Goal: Task Accomplishment & Management: Complete application form

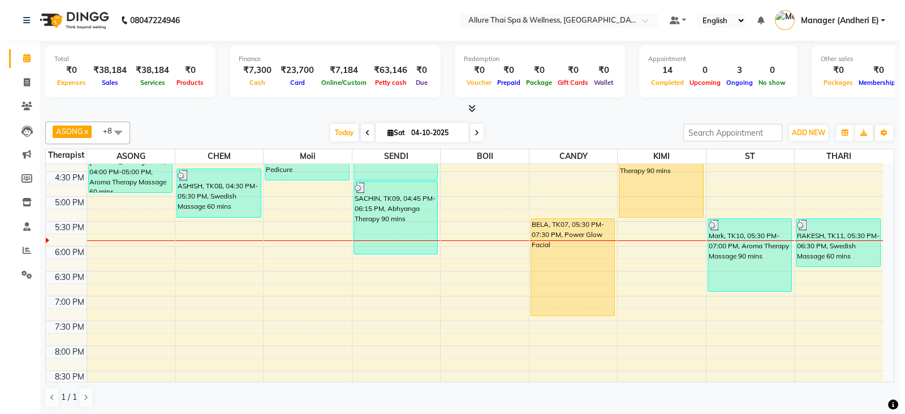
scroll to position [368, 0]
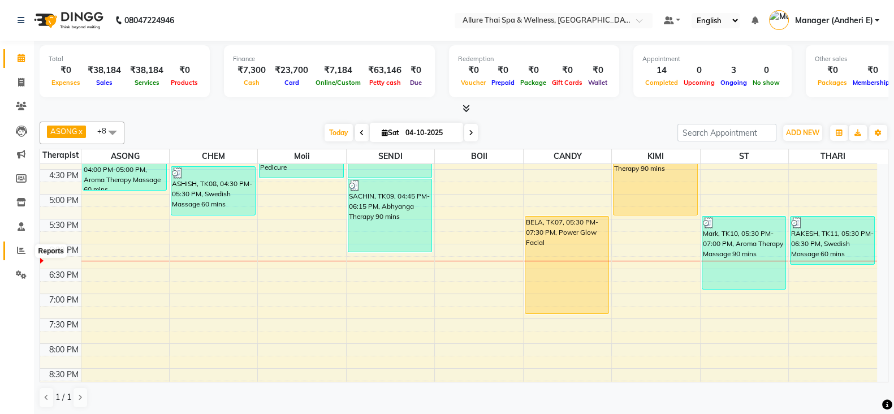
click at [19, 246] on icon at bounding box center [21, 250] width 8 height 8
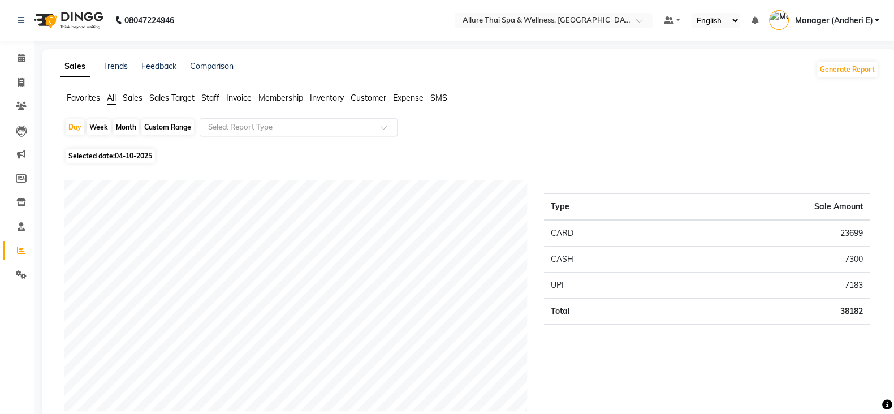
click at [375, 128] on div at bounding box center [298, 127] width 197 height 11
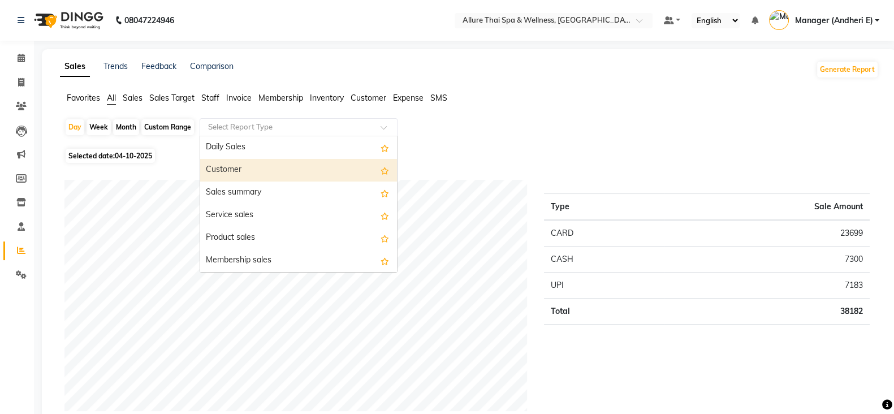
click at [241, 170] on div "Customer" at bounding box center [298, 170] width 197 height 23
select select "csv"
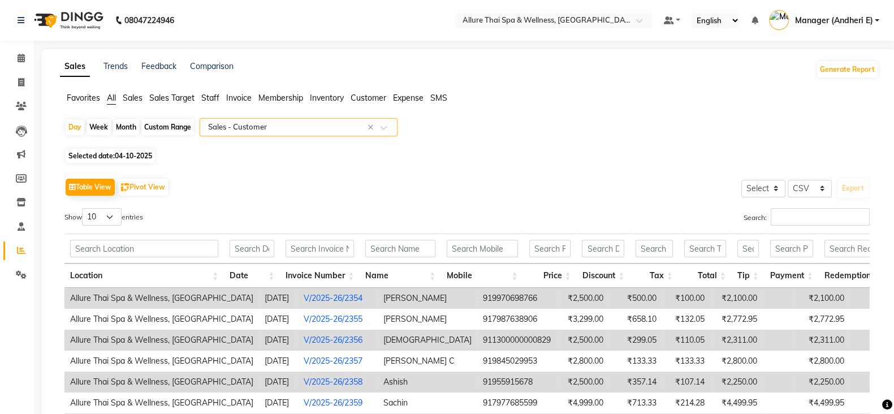
click at [312, 294] on link "V/2025-26/2354" at bounding box center [333, 298] width 59 height 10
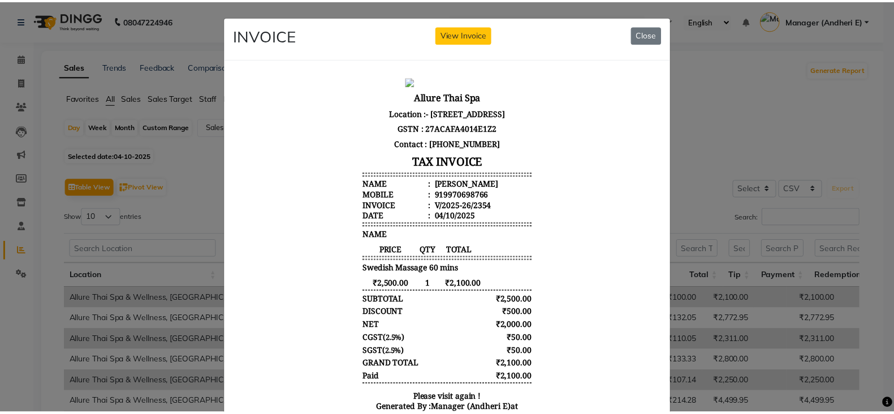
scroll to position [9, 0]
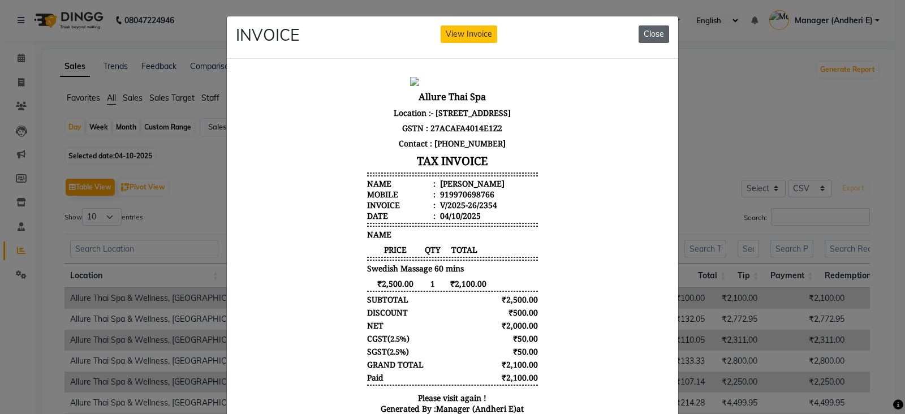
click at [647, 35] on button "Close" at bounding box center [654, 34] width 31 height 18
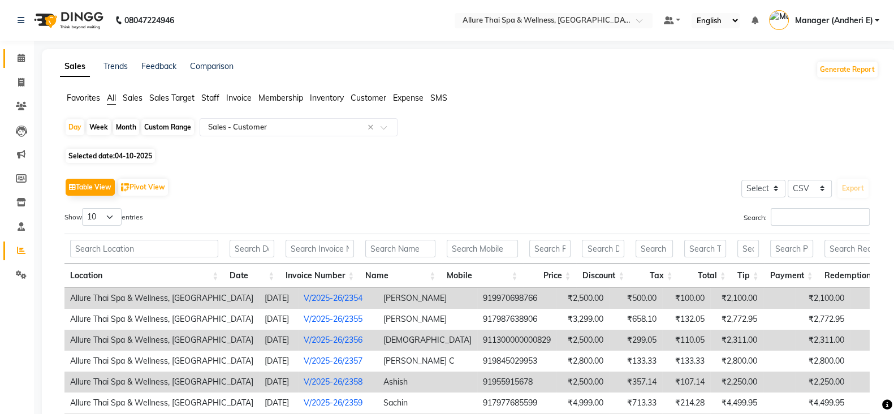
click at [20, 59] on icon at bounding box center [21, 58] width 7 height 8
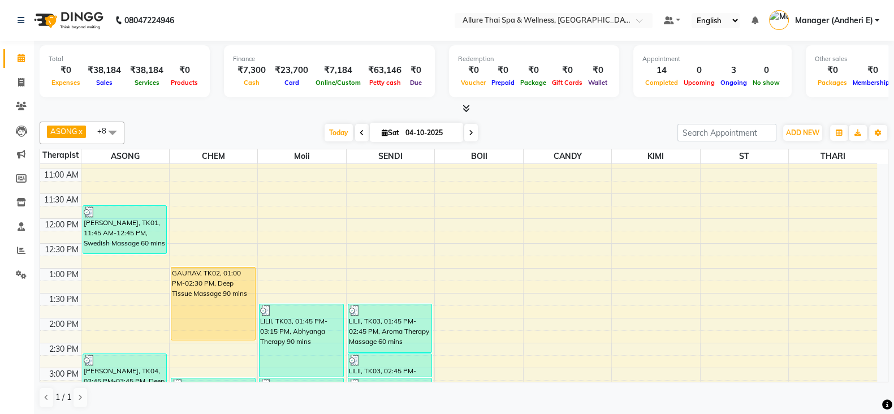
scroll to position [141, 0]
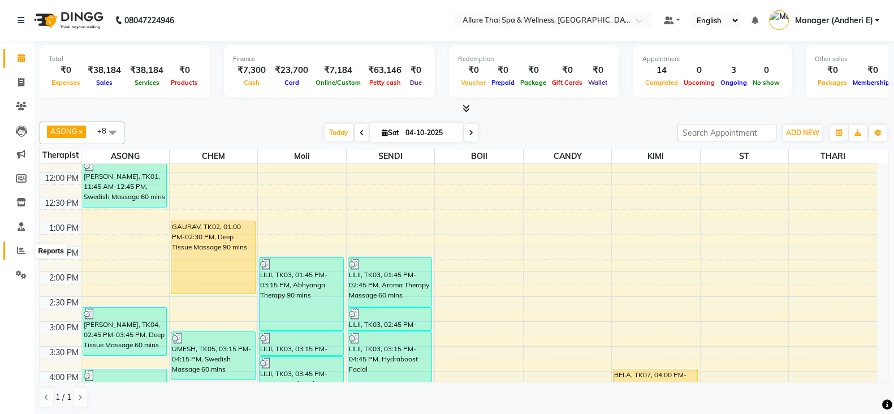
click at [19, 249] on icon at bounding box center [21, 250] width 8 height 8
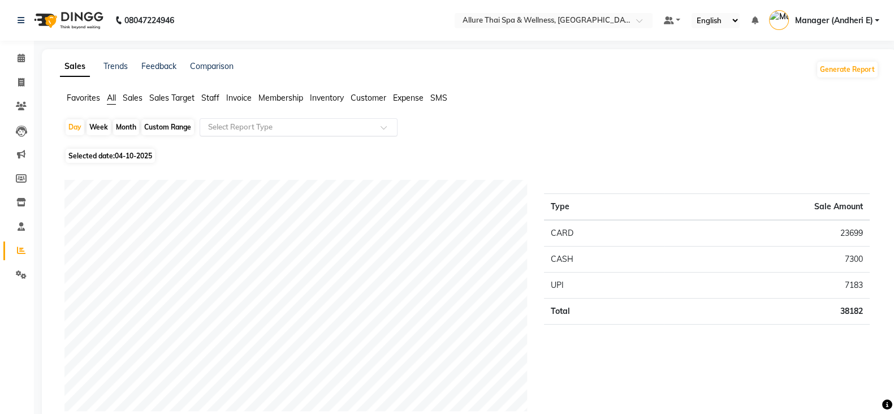
click at [318, 123] on input "text" at bounding box center [287, 127] width 163 height 11
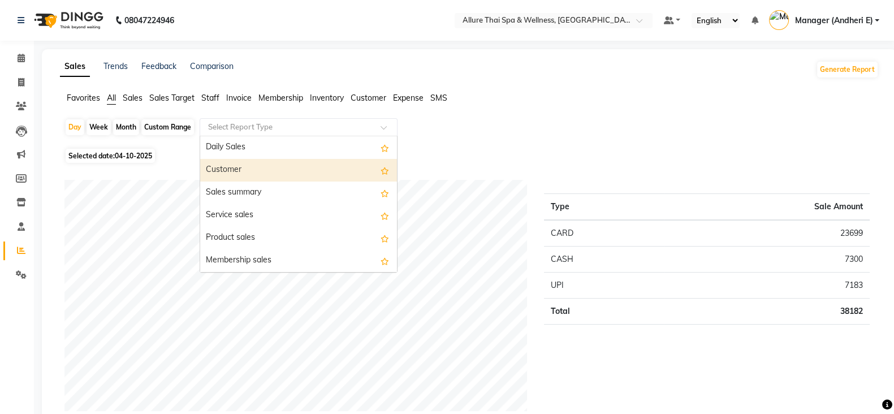
click at [235, 172] on div "Customer" at bounding box center [298, 170] width 197 height 23
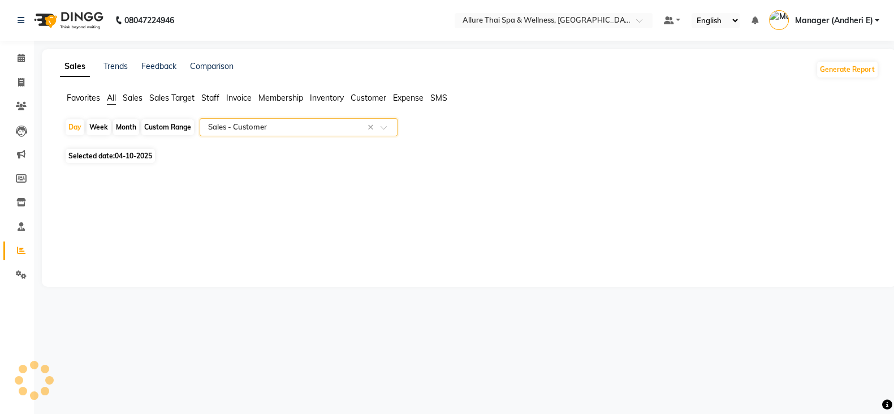
select select "csv"
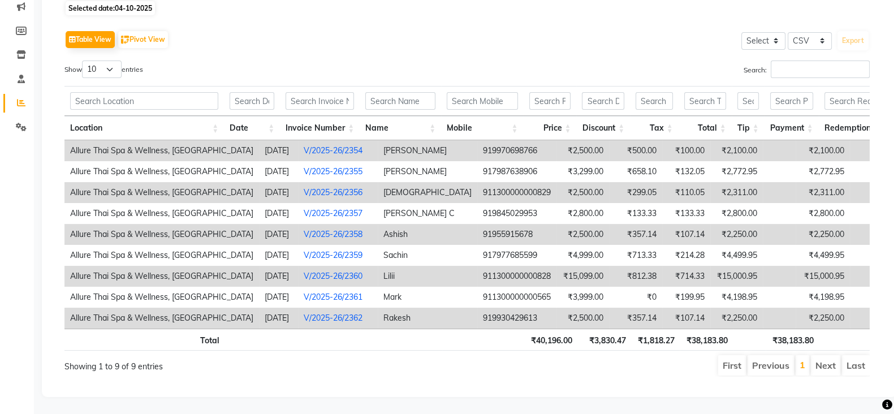
scroll to position [168, 0]
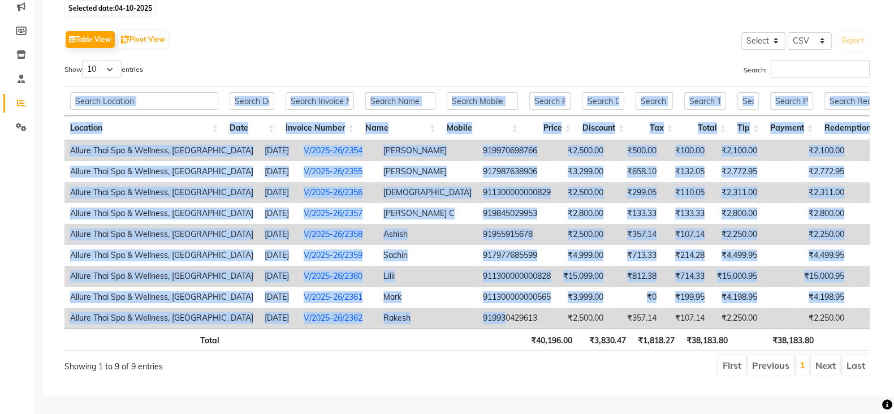
drag, startPoint x: 57, startPoint y: 113, endPoint x: 471, endPoint y: 305, distance: 456.2
click at [471, 305] on div "Table View Pivot View Select Select CSV PDF Export Show 10 25 50 100 entries Se…" at bounding box center [466, 202] width 823 height 367
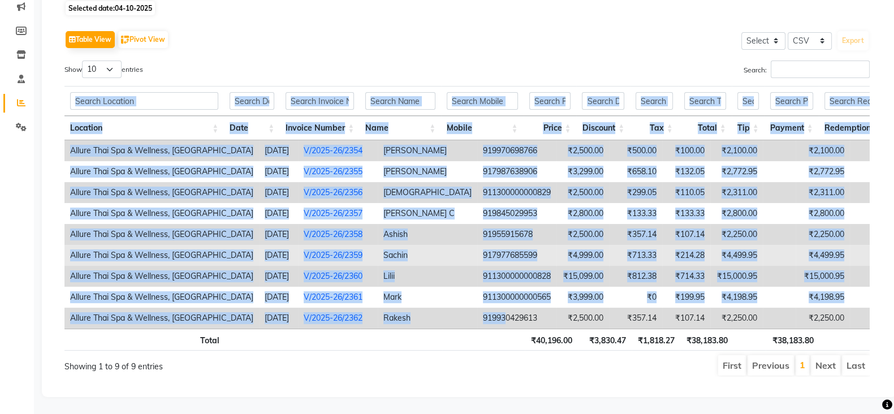
copy div "Loremips Dolo Sitamet Consec Adip Elitse Doeiu Temporin Utl Etdol Mag Aliquae A…"
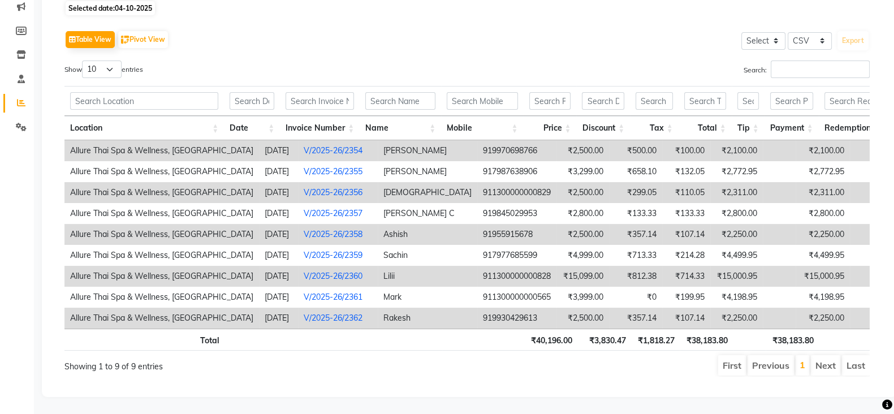
click at [304, 329] on th at bounding box center [320, 340] width 79 height 22
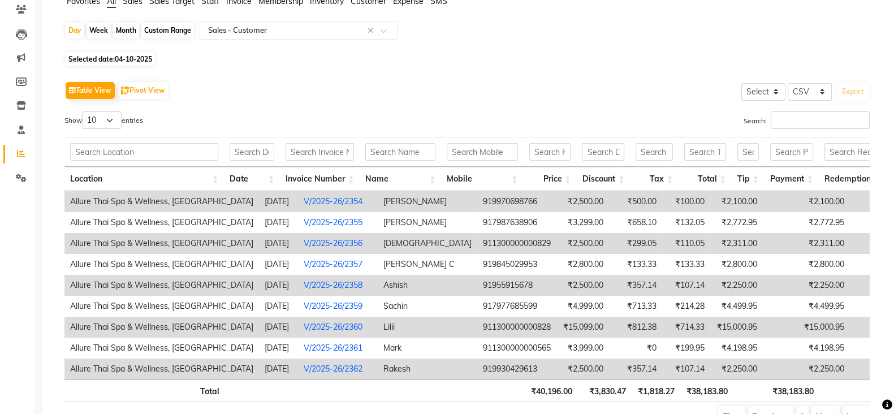
scroll to position [0, 0]
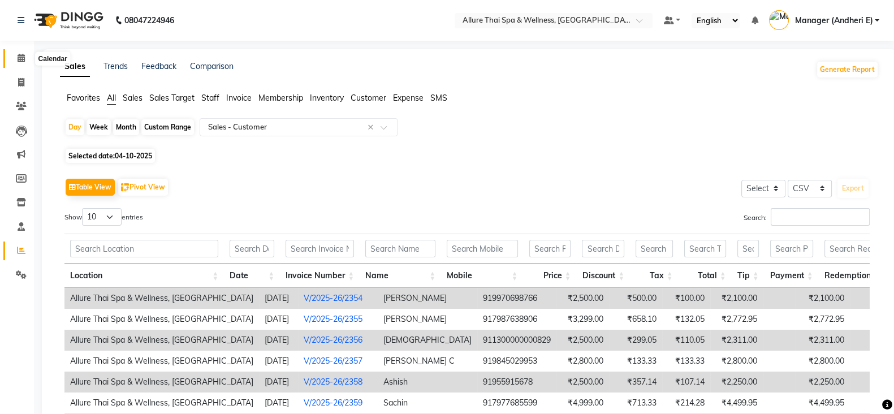
click at [21, 57] on icon at bounding box center [21, 58] width 7 height 8
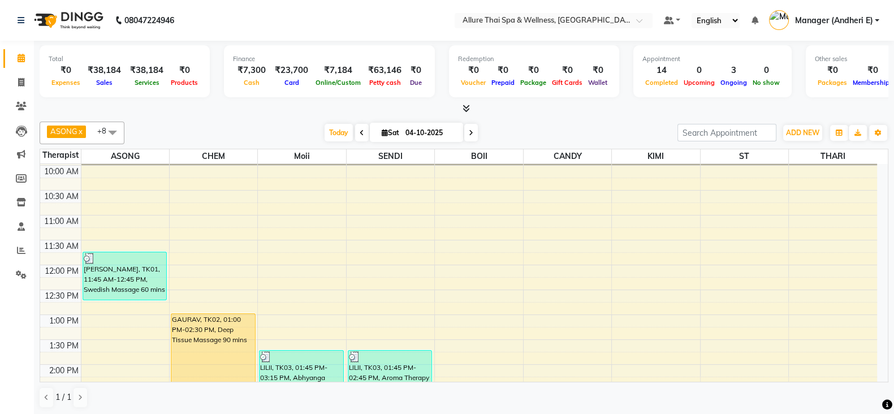
scroll to position [70, 0]
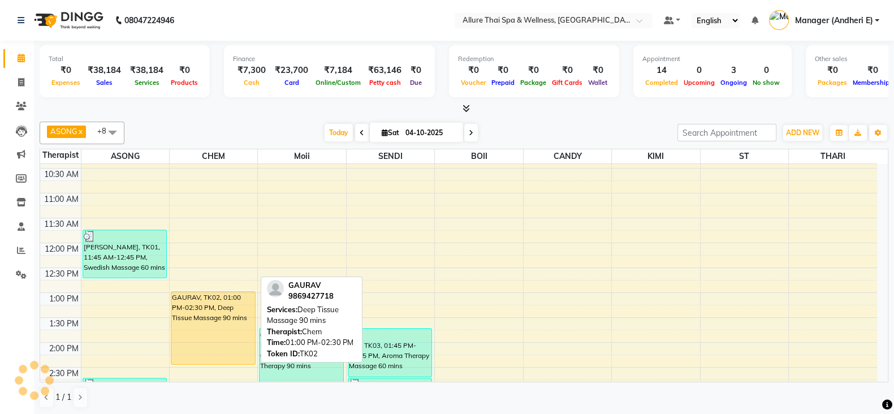
click at [183, 337] on div "GAURAV, TK02, 01:00 PM-02:30 PM, Deep Tissue Massage 90 mins" at bounding box center [213, 328] width 84 height 72
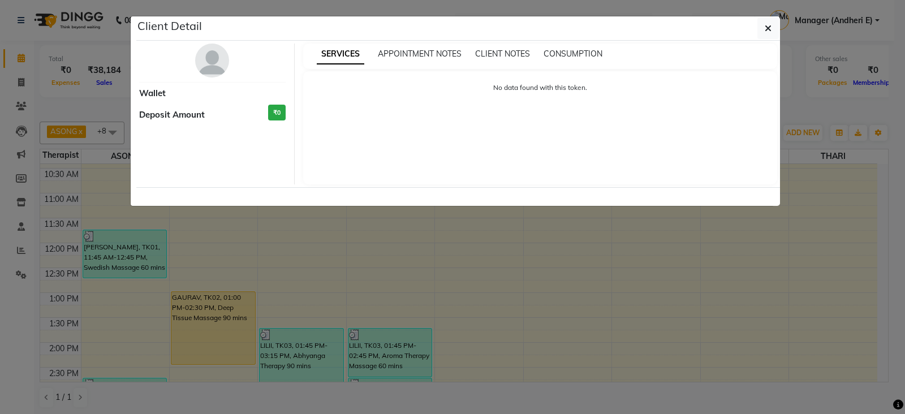
select select "1"
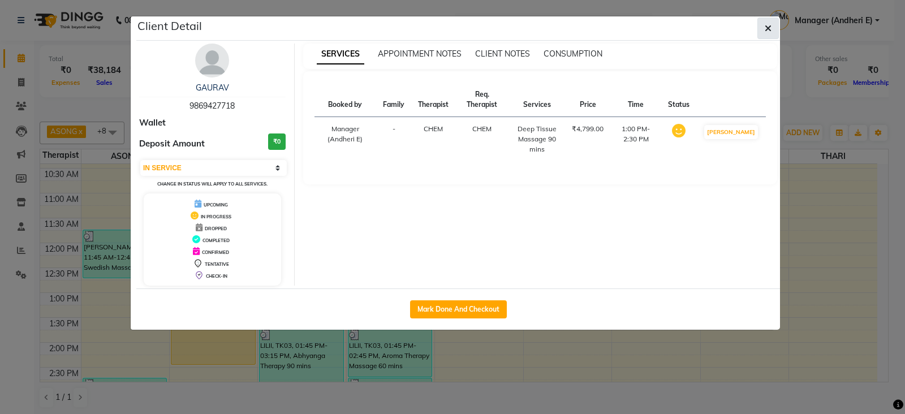
click at [767, 27] on icon "button" at bounding box center [768, 28] width 7 height 9
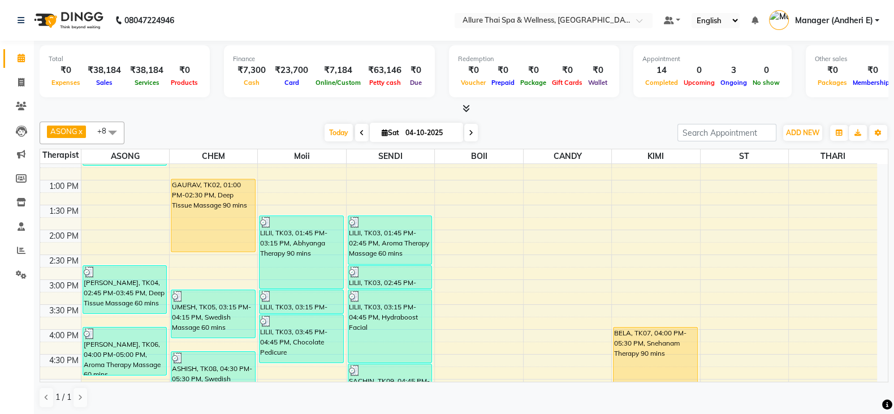
scroll to position [0, 0]
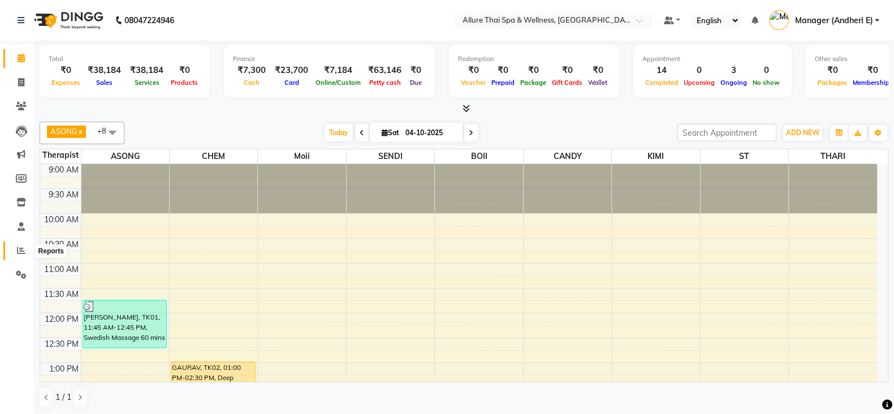
click at [18, 247] on icon at bounding box center [21, 250] width 8 height 8
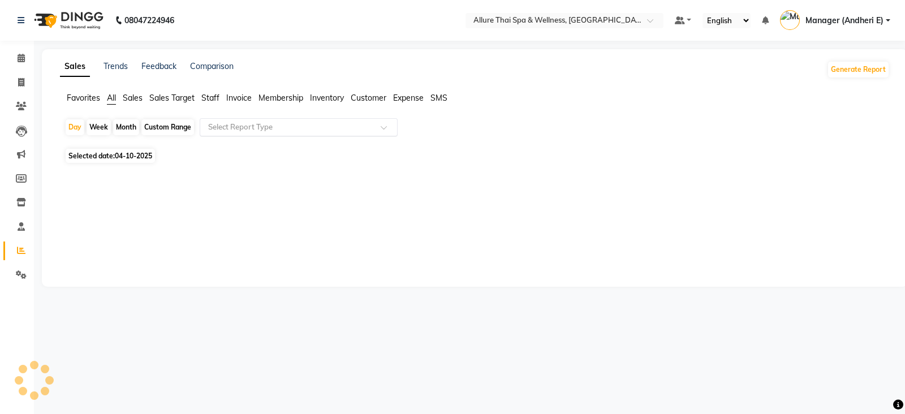
click at [287, 122] on input "text" at bounding box center [287, 127] width 163 height 11
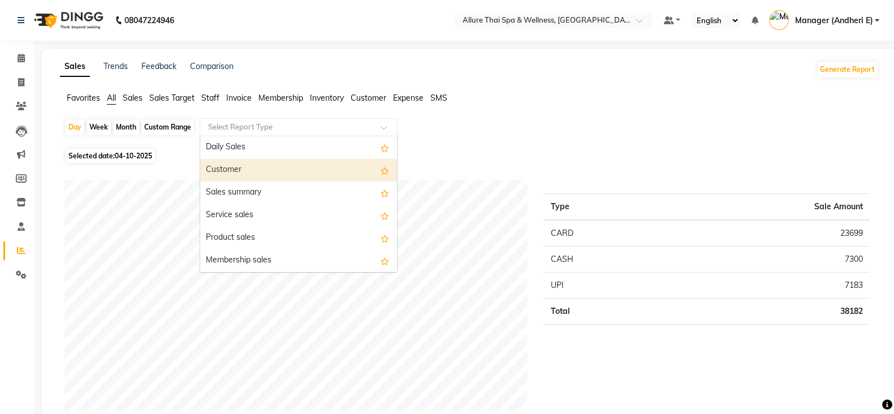
click at [253, 166] on div "Customer" at bounding box center [298, 170] width 197 height 23
select select "csv"
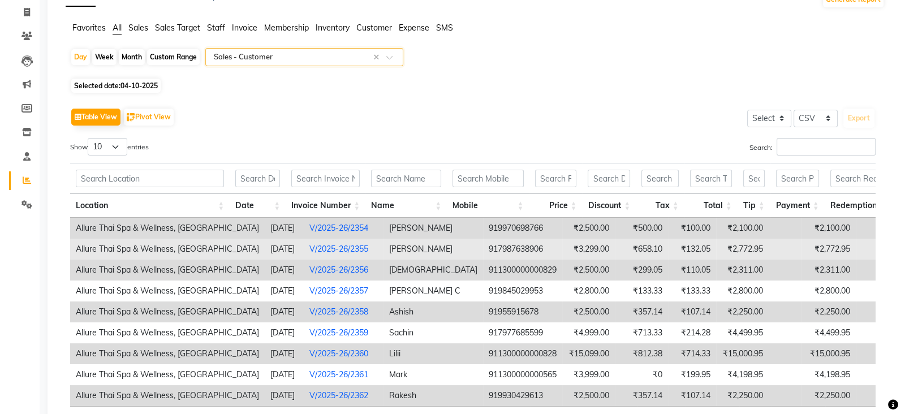
scroll to position [141, 0]
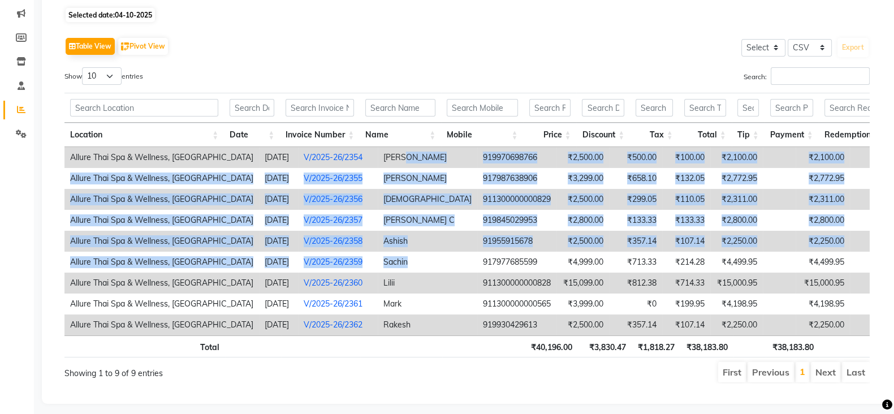
drag, startPoint x: 383, startPoint y: 150, endPoint x: 404, endPoint y: 271, distance: 122.3
click at [404, 271] on tbody "Allure Thai Spa & Wellness, Andheri East [DATE] V/2025-26/2354 [PERSON_NAME] 91…" at bounding box center [531, 241] width 934 height 188
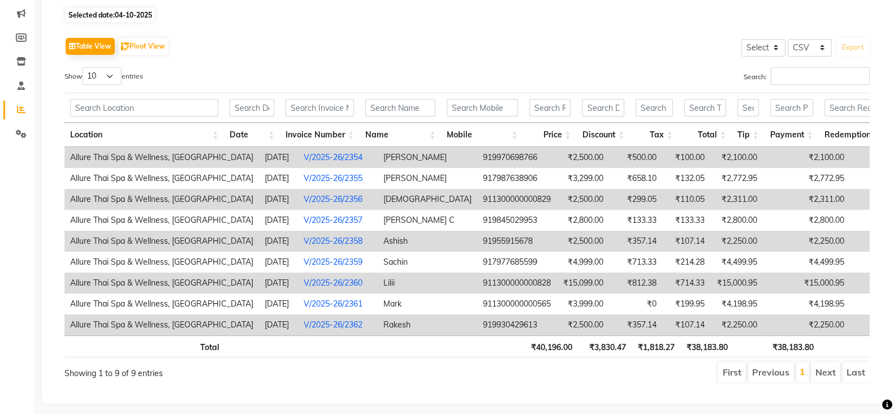
click at [385, 37] on div "Table View Pivot View Select Select CSV PDF Export" at bounding box center [466, 46] width 805 height 24
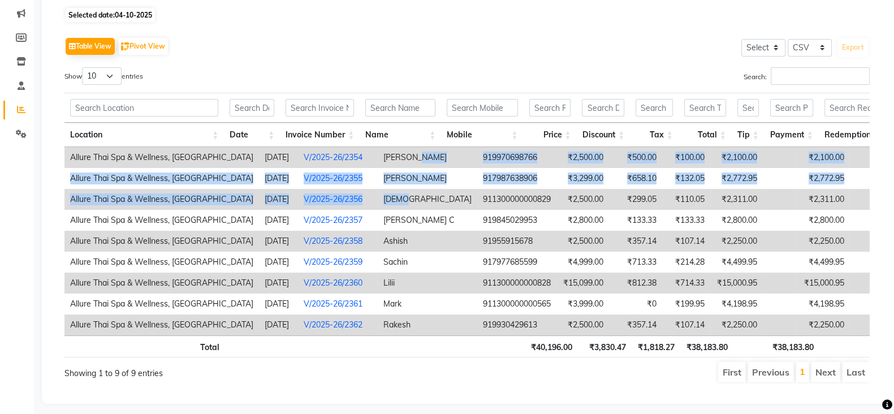
drag, startPoint x: 392, startPoint y: 156, endPoint x: 394, endPoint y: 205, distance: 48.7
click at [394, 205] on tbody "Allure Thai Spa & Wellness, Andheri East [DATE] V/2025-26/2354 [PERSON_NAME] 91…" at bounding box center [531, 241] width 934 height 188
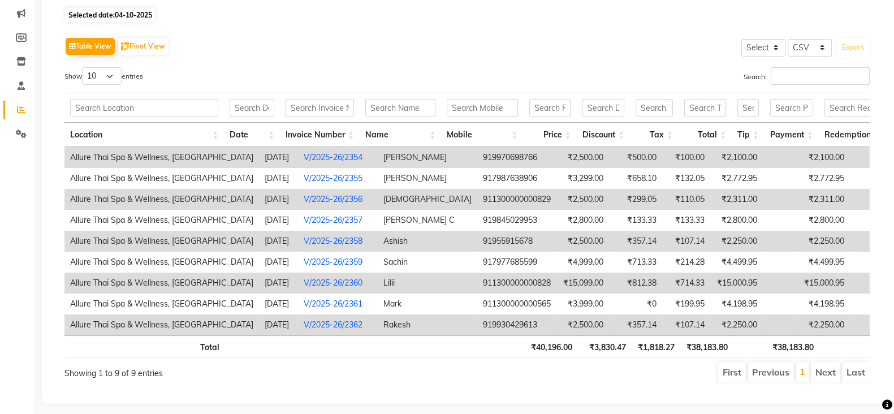
click at [360, 66] on div "Table View Pivot View Select Select CSV PDF Export Show 10 25 50 100 entries Se…" at bounding box center [466, 208] width 805 height 349
click at [343, 156] on link "V/2025-26/2354" at bounding box center [333, 157] width 59 height 10
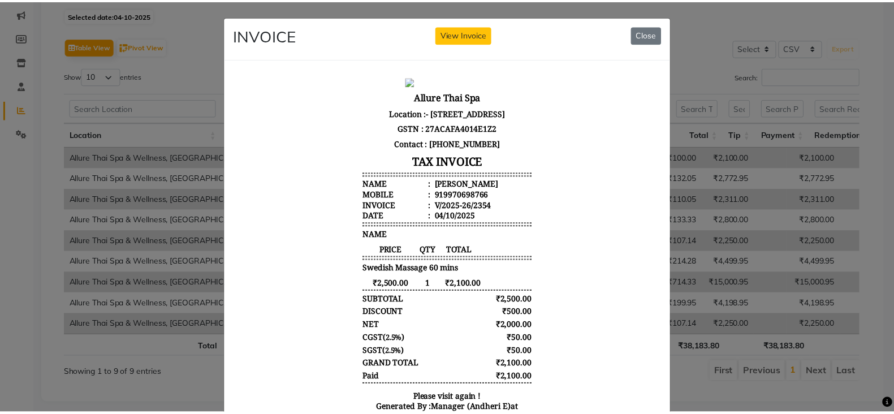
scroll to position [9, 0]
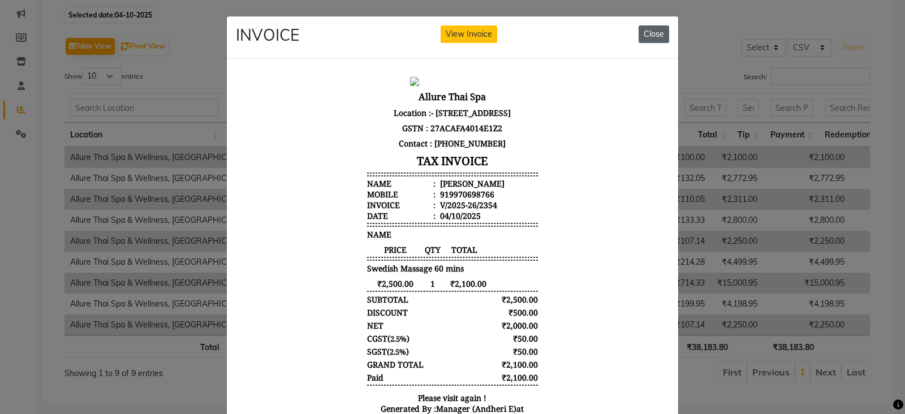
click at [652, 32] on button "Close" at bounding box center [654, 34] width 31 height 18
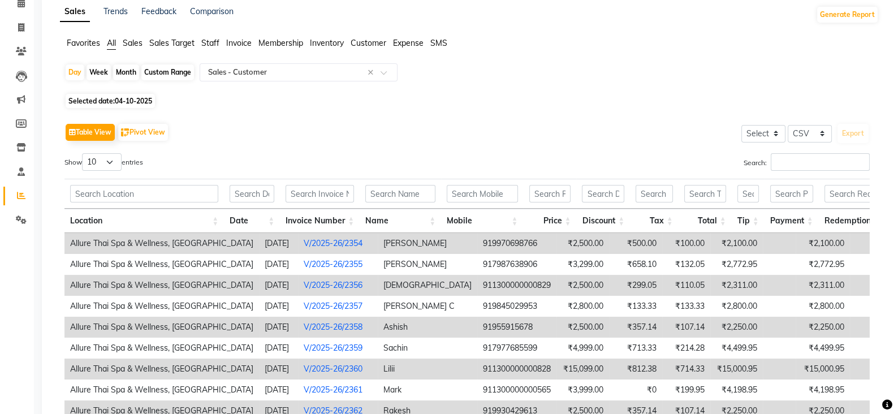
scroll to position [0, 0]
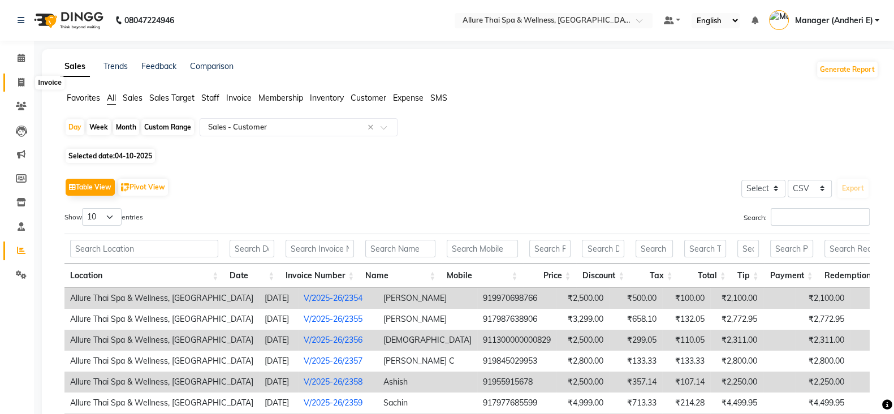
click at [23, 83] on icon at bounding box center [21, 82] width 6 height 8
select select "service"
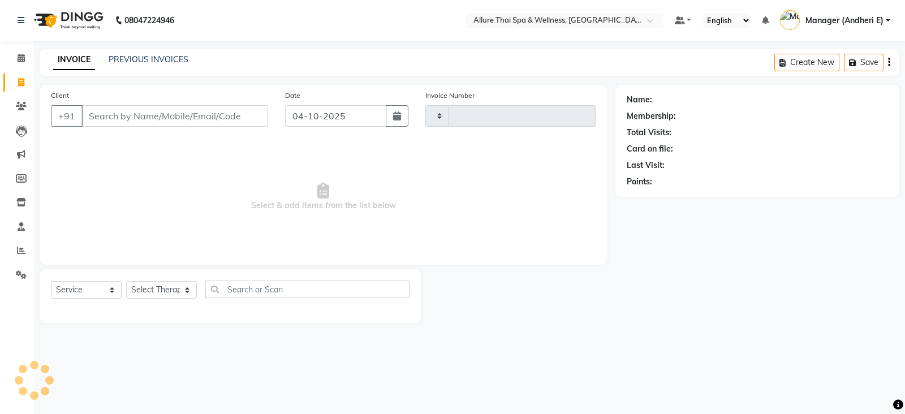
type input "2363"
select select "6826"
click at [20, 62] on icon at bounding box center [21, 58] width 7 height 8
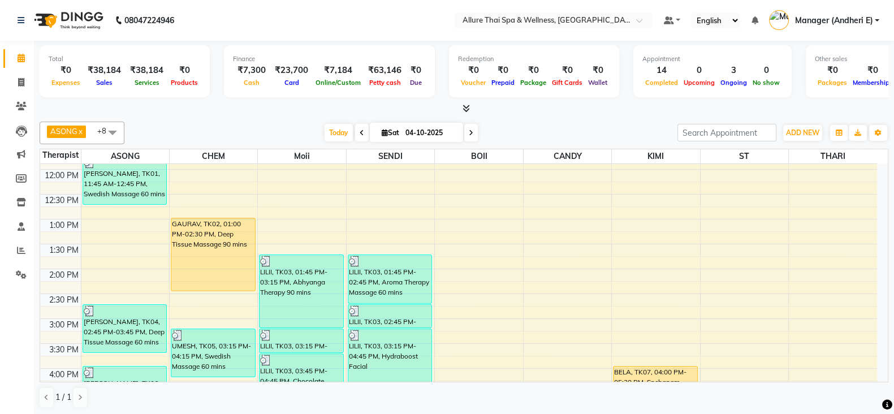
scroll to position [161, 0]
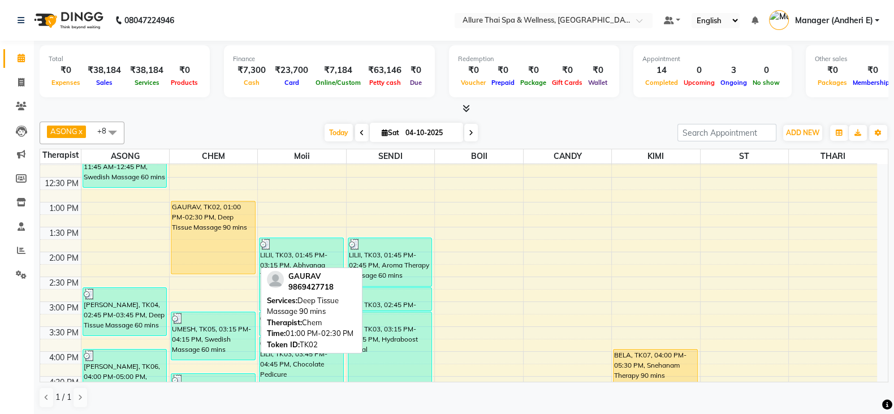
click at [204, 218] on div "GAURAV, TK02, 01:00 PM-02:30 PM, Deep Tissue Massage 90 mins" at bounding box center [213, 237] width 84 height 72
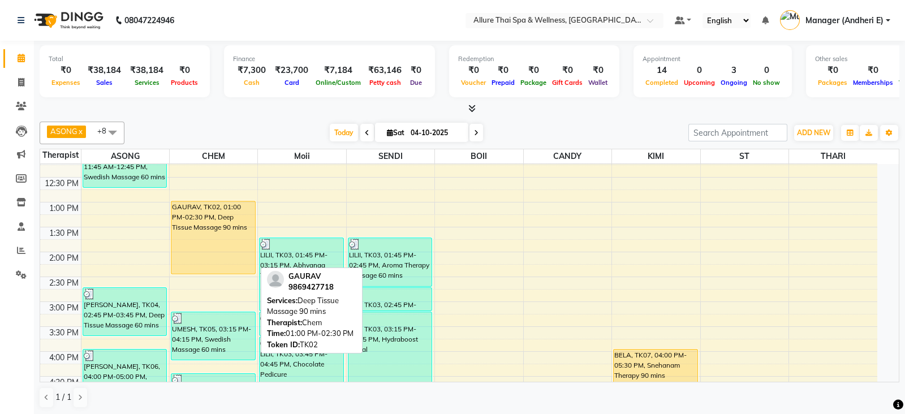
select select "1"
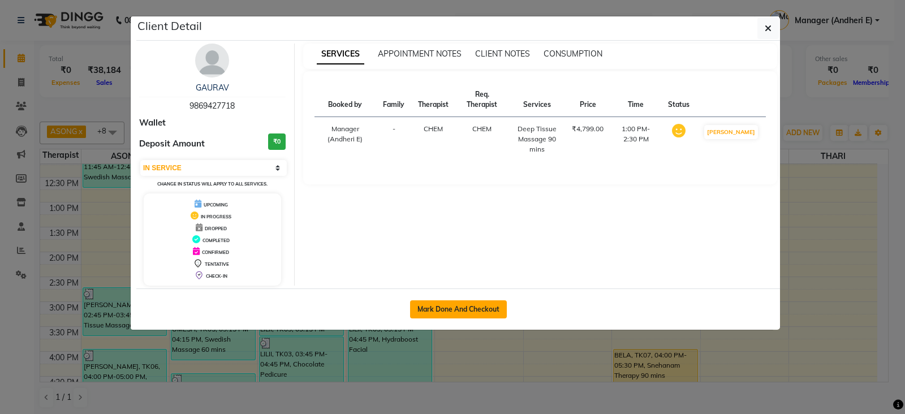
click at [447, 301] on button "Mark Done And Checkout" at bounding box center [458, 309] width 97 height 18
select select "service"
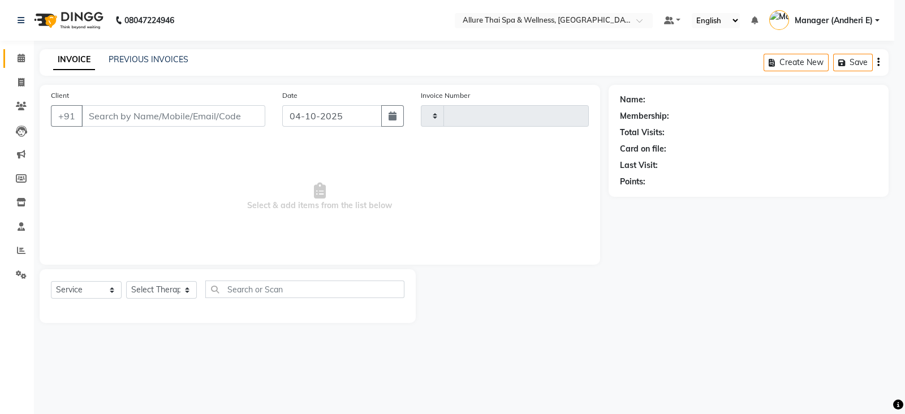
type input "2363"
select select "6826"
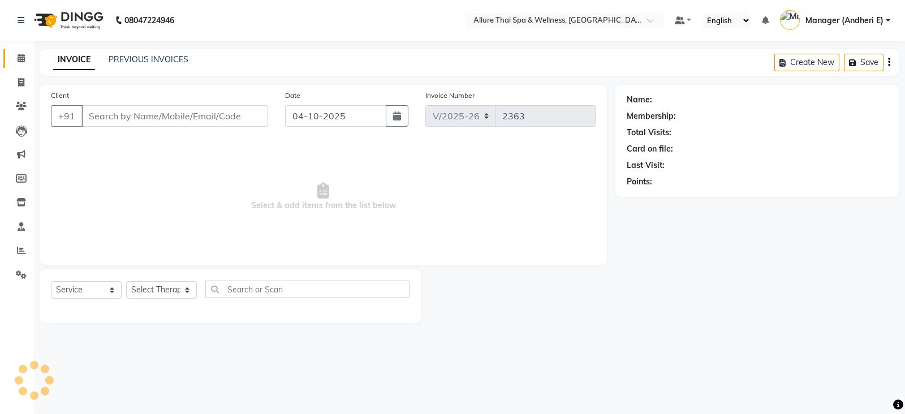
type input "9869427718"
select select "66695"
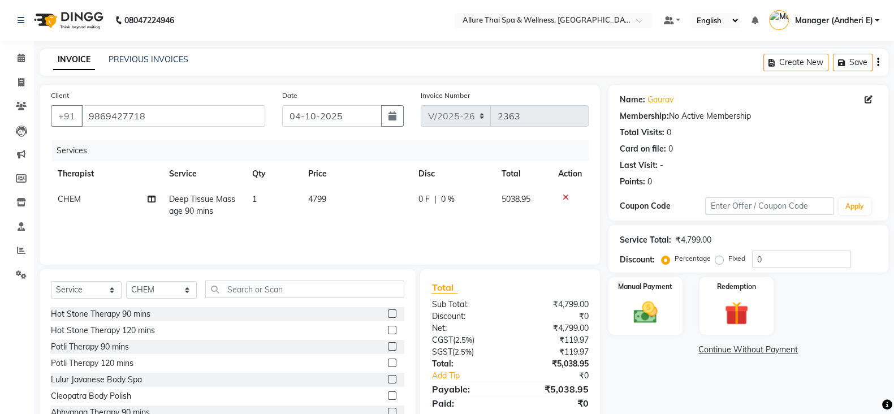
click at [724, 259] on div "Fixed" at bounding box center [732, 259] width 28 height 14
click at [728, 261] on label "Fixed" at bounding box center [736, 258] width 17 height 10
click at [718, 261] on input "Fixed" at bounding box center [722, 258] width 8 height 8
radio input "true"
click at [770, 253] on input "0" at bounding box center [801, 260] width 99 height 18
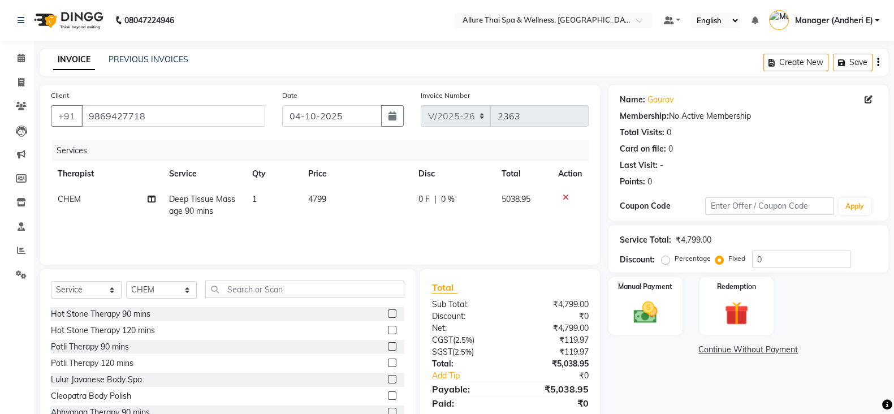
click at [675, 260] on label "Percentage" at bounding box center [693, 258] width 36 height 10
click at [664, 260] on input "Percentage" at bounding box center [668, 258] width 8 height 8
radio input "true"
click at [728, 260] on label "Fixed" at bounding box center [736, 258] width 17 height 10
click at [718, 260] on input "Fixed" at bounding box center [722, 258] width 8 height 8
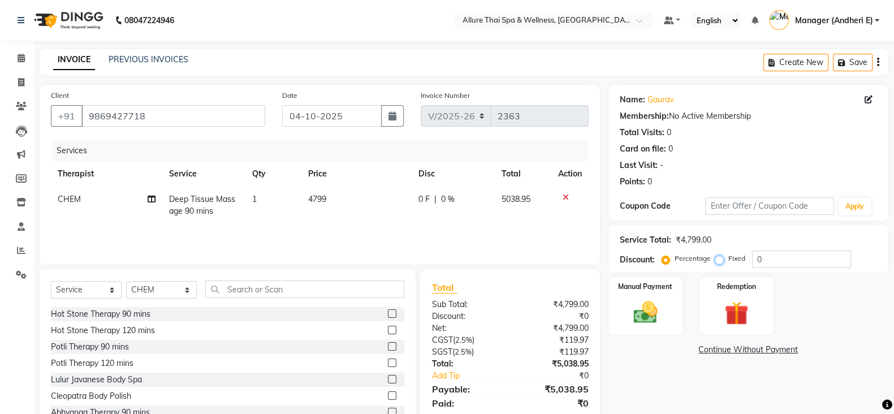
radio input "true"
click at [800, 256] on input "0" at bounding box center [801, 260] width 99 height 18
type input "1538"
click at [668, 297] on div "Manual Payment" at bounding box center [645, 306] width 77 height 60
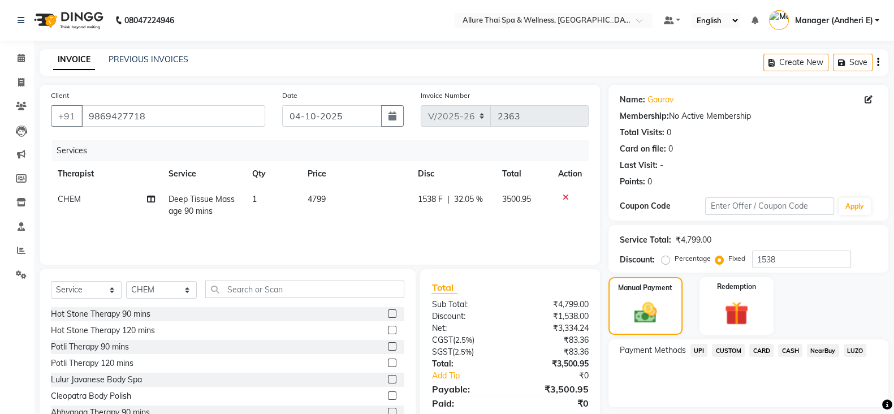
click at [788, 354] on span "CASH" at bounding box center [790, 350] width 24 height 13
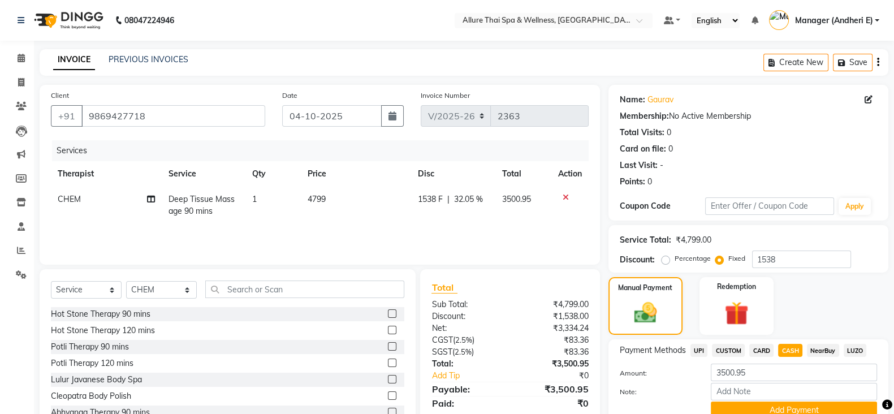
click at [771, 353] on span "CARD" at bounding box center [761, 350] width 24 height 13
click at [791, 352] on span "CASH" at bounding box center [790, 350] width 24 height 13
click at [758, 353] on span "CARD" at bounding box center [761, 350] width 24 height 13
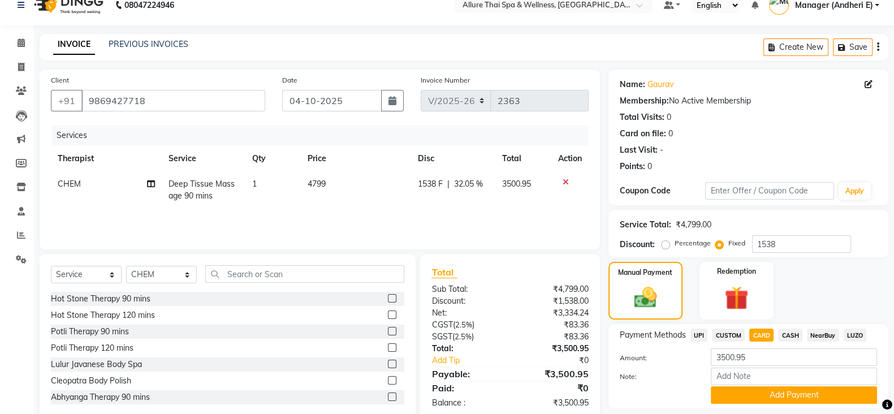
scroll to position [28, 0]
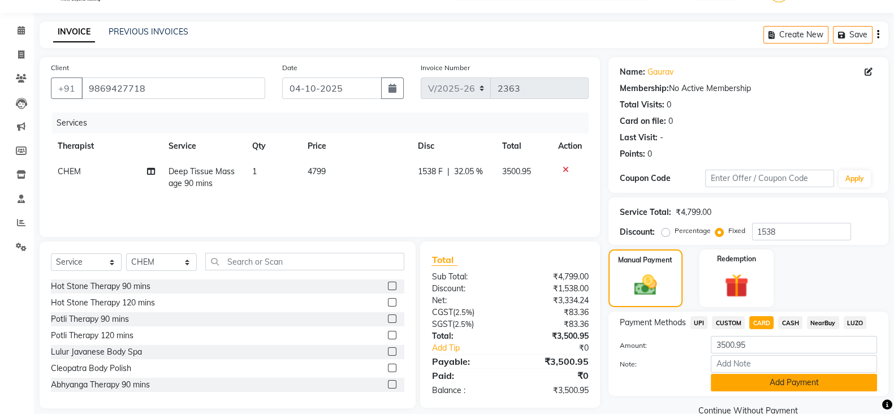
click at [762, 382] on button "Add Payment" at bounding box center [794, 383] width 166 height 18
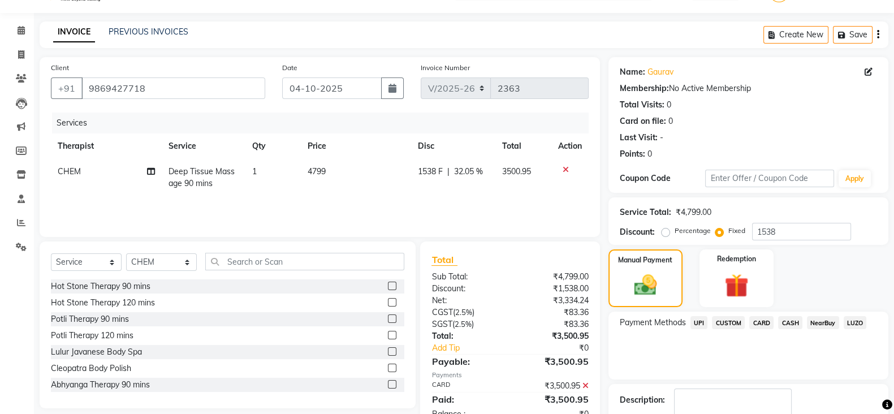
click at [585, 389] on icon at bounding box center [586, 386] width 6 height 8
click at [790, 323] on span "CASH" at bounding box center [790, 322] width 24 height 13
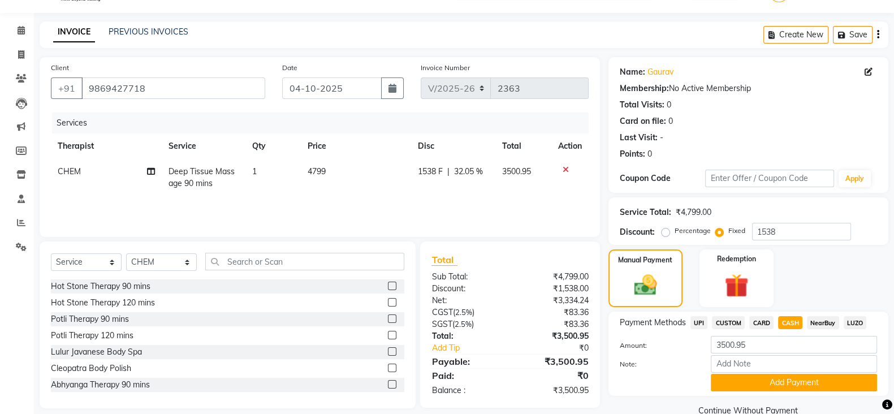
click at [760, 327] on span "CARD" at bounding box center [761, 322] width 24 height 13
click at [794, 325] on span "CASH" at bounding box center [790, 322] width 24 height 13
click at [756, 327] on span "CARD" at bounding box center [761, 322] width 24 height 13
click at [792, 323] on span "CASH" at bounding box center [790, 322] width 24 height 13
click at [697, 325] on span "UPI" at bounding box center [700, 322] width 18 height 13
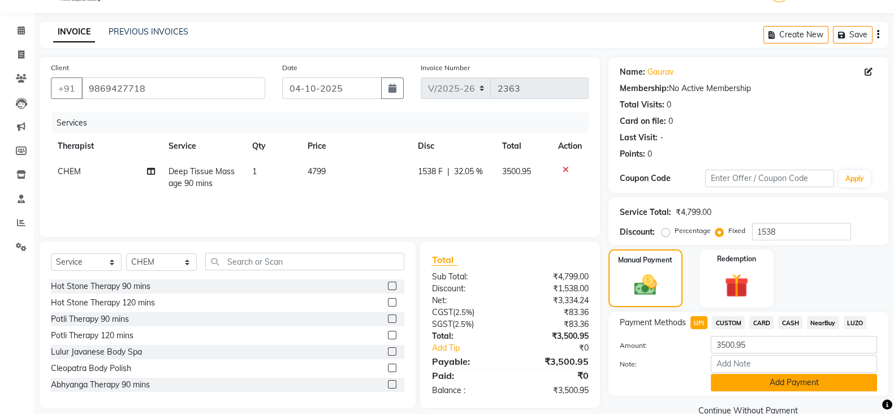
click at [741, 386] on button "Add Payment" at bounding box center [794, 383] width 166 height 18
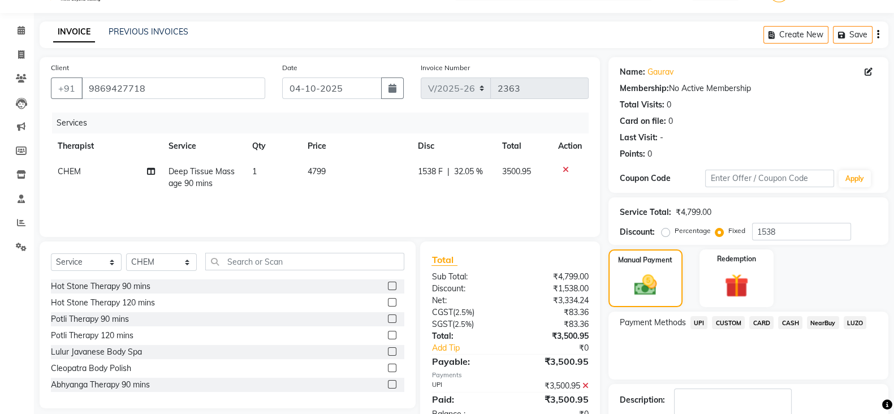
scroll to position [85, 0]
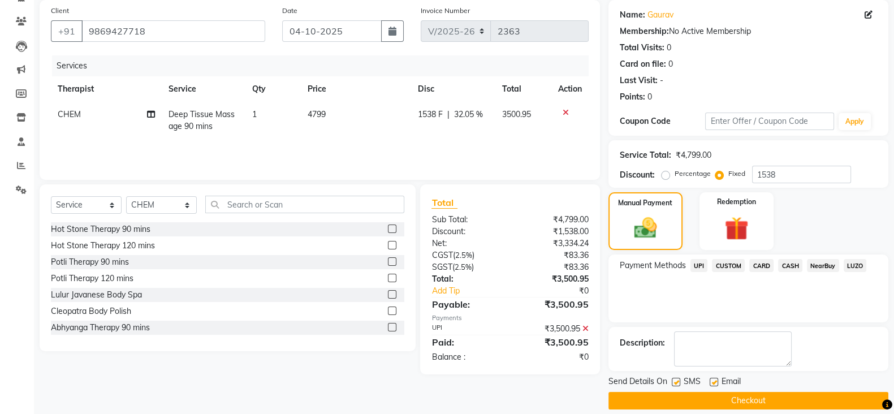
click at [676, 384] on label at bounding box center [676, 382] width 8 height 8
click at [676, 384] on input "checkbox" at bounding box center [675, 382] width 7 height 7
checkbox input "false"
click at [713, 383] on label at bounding box center [714, 382] width 8 height 8
click at [713, 383] on input "checkbox" at bounding box center [713, 382] width 7 height 7
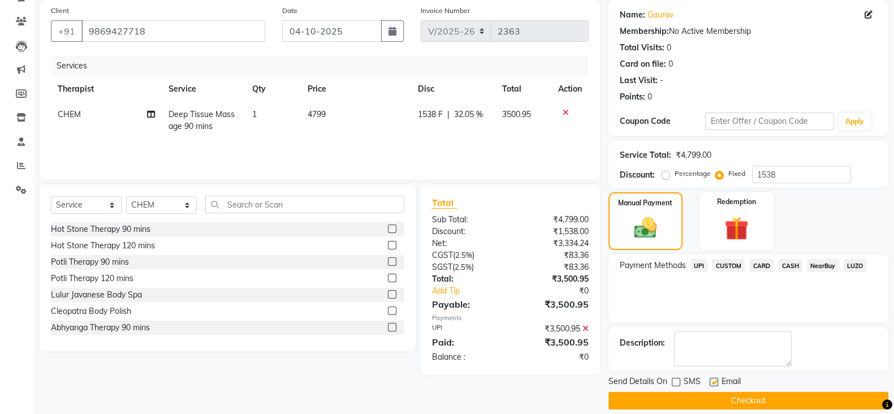
checkbox input "false"
click at [709, 395] on button "Checkout" at bounding box center [749, 401] width 280 height 18
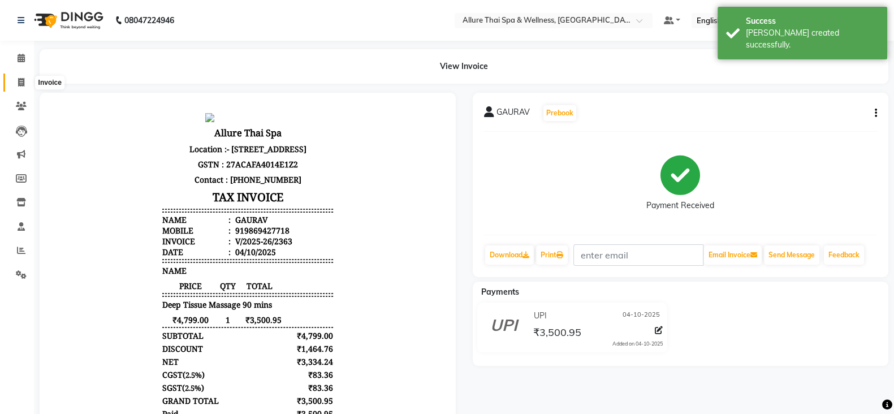
drag, startPoint x: 21, startPoint y: 85, endPoint x: 20, endPoint y: 74, distance: 10.9
click at [21, 85] on icon at bounding box center [21, 82] width 6 height 8
select select "6826"
select select "service"
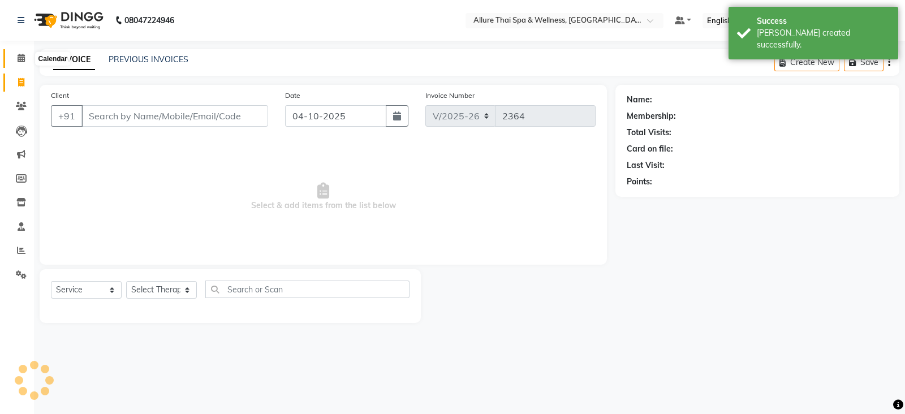
click at [20, 52] on span at bounding box center [21, 58] width 20 height 13
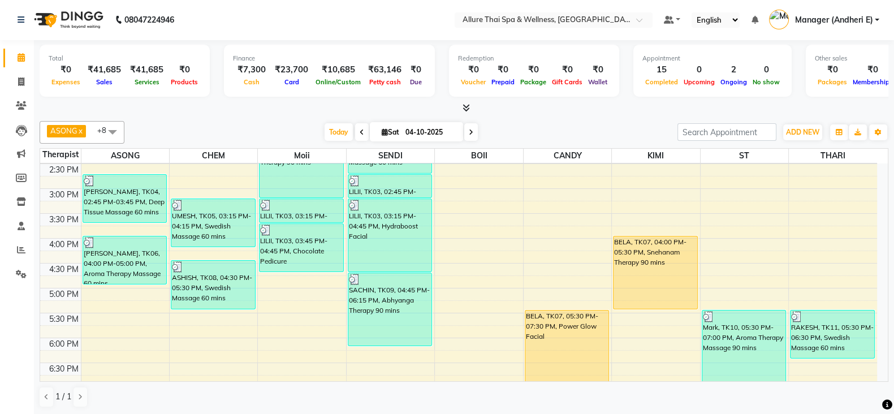
scroll to position [287, 0]
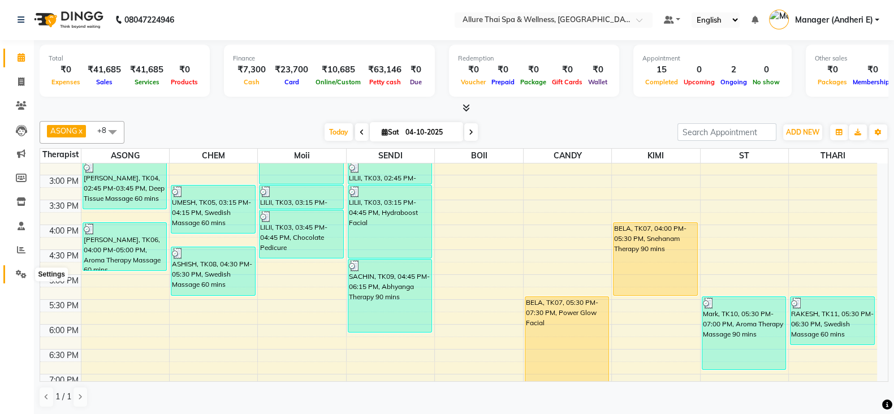
click at [17, 272] on icon at bounding box center [21, 274] width 11 height 8
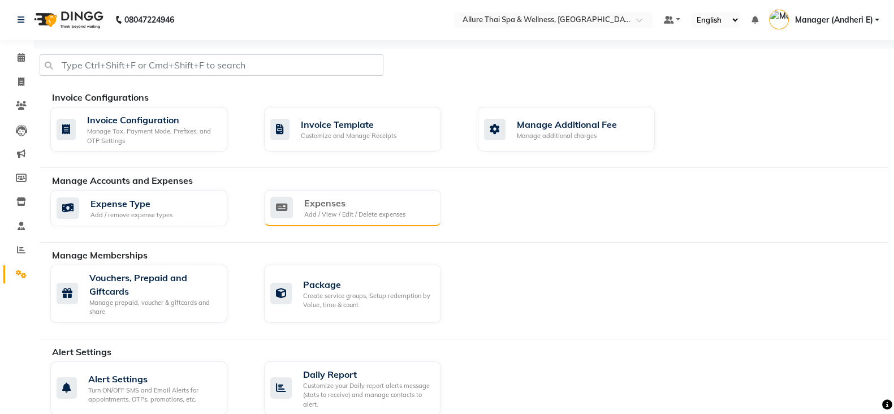
click at [353, 208] on div "Expenses" at bounding box center [354, 203] width 101 height 14
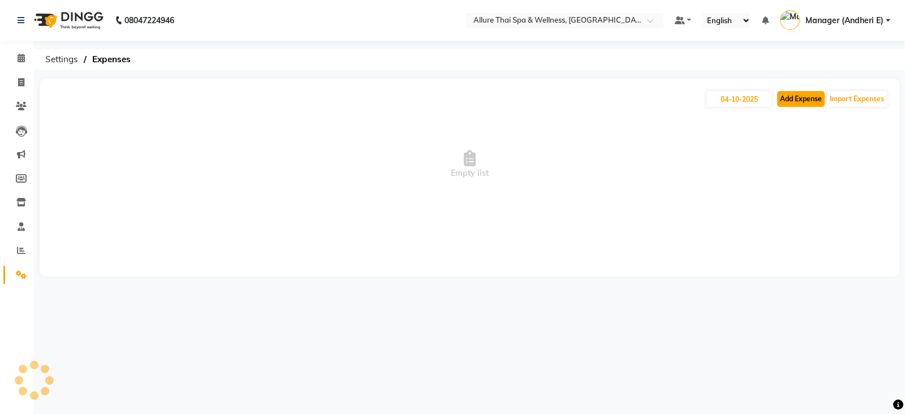
click at [800, 100] on button "Add Expense" at bounding box center [801, 99] width 48 height 16
select select "1"
select select "5881"
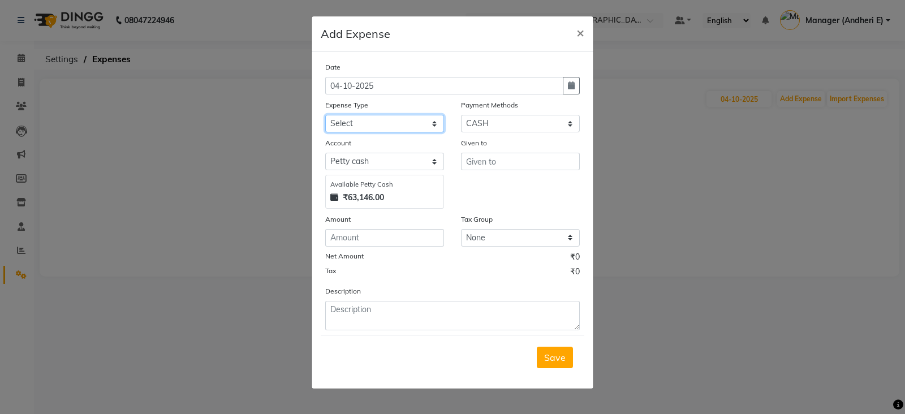
click at [381, 117] on select "Select Advance Salary Advertising and Marketing Expenses Bank charges Car maint…" at bounding box center [384, 124] width 119 height 18
select select "19829"
click at [325, 116] on select "Select Advance Salary Advertising and Marketing Expenses Bank charges Car maint…" at bounding box center [384, 124] width 119 height 18
click at [501, 169] on input "text" at bounding box center [520, 162] width 119 height 18
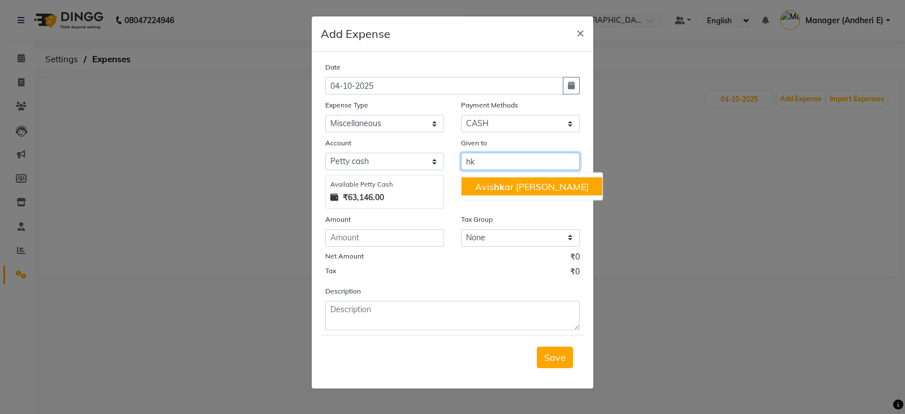
type input "hk"
click at [355, 236] on input "number" at bounding box center [384, 238] width 119 height 18
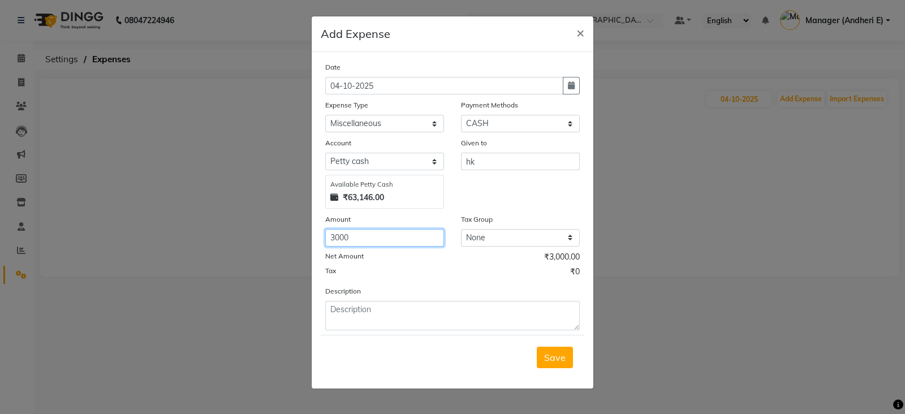
type input "3000"
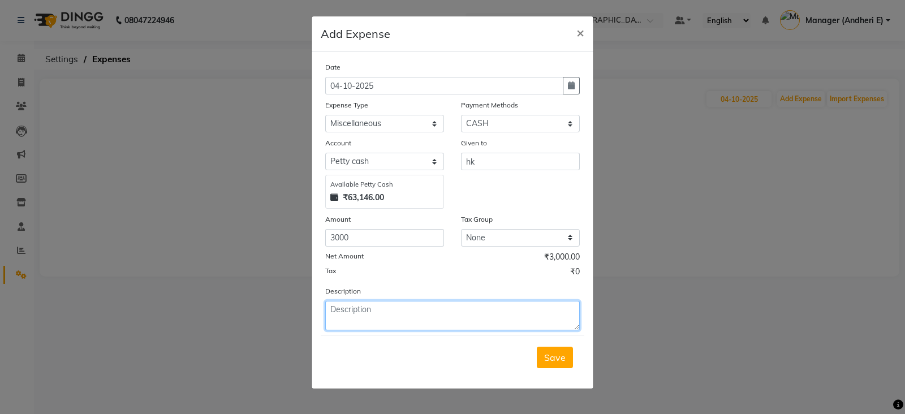
click at [342, 315] on textarea at bounding box center [452, 315] width 254 height 29
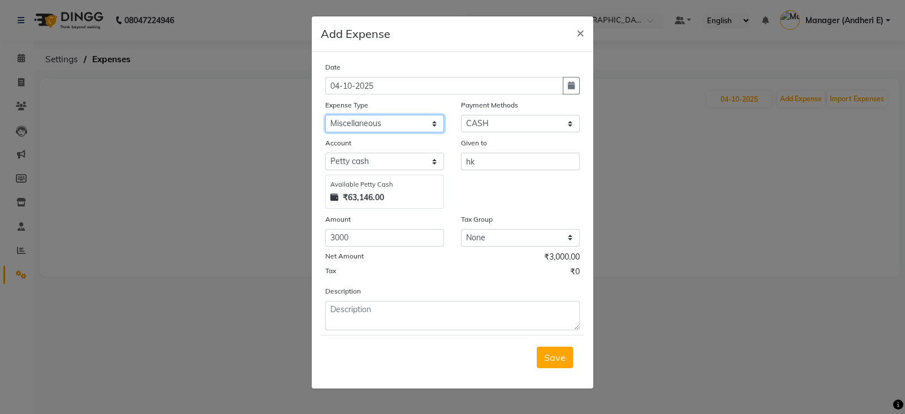
click at [419, 123] on select "Select Advance Salary Advertising and Marketing Expenses Bank charges Car maint…" at bounding box center [384, 124] width 119 height 18
click at [325, 116] on select "Select Advance Salary Advertising and Marketing Expenses Bank charges Car maint…" at bounding box center [384, 124] width 119 height 18
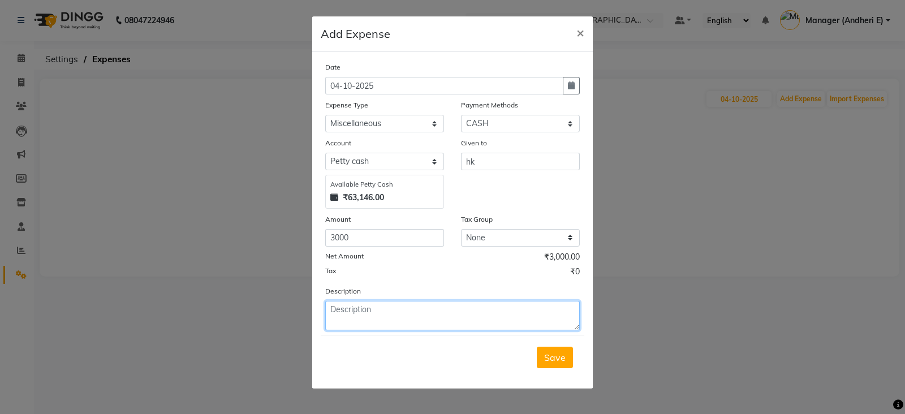
click at [355, 310] on textarea at bounding box center [452, 315] width 254 height 29
type textarea "hk advanced"
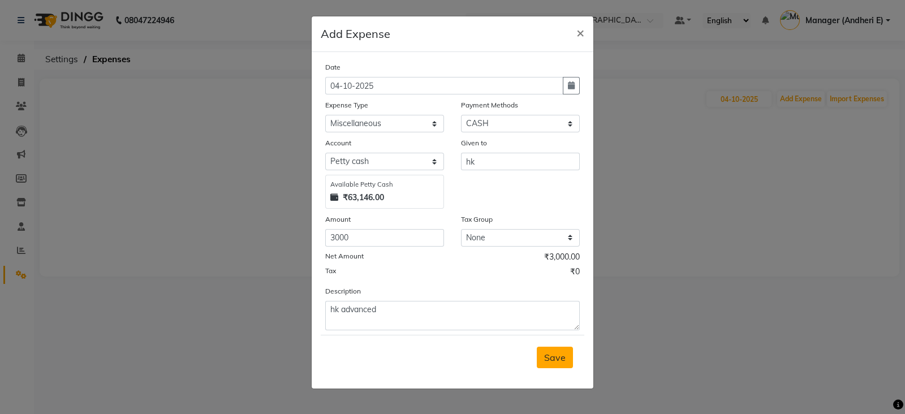
click at [554, 359] on span "Save" at bounding box center [554, 357] width 21 height 11
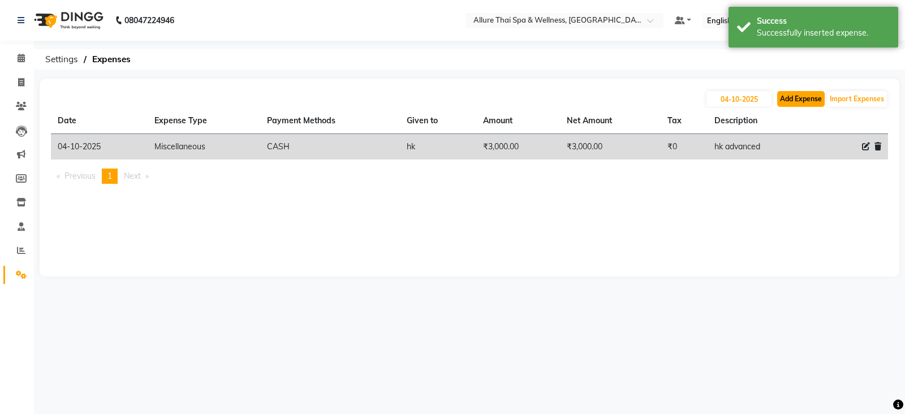
click at [800, 99] on button "Add Expense" at bounding box center [801, 99] width 48 height 16
select select "1"
select select "5881"
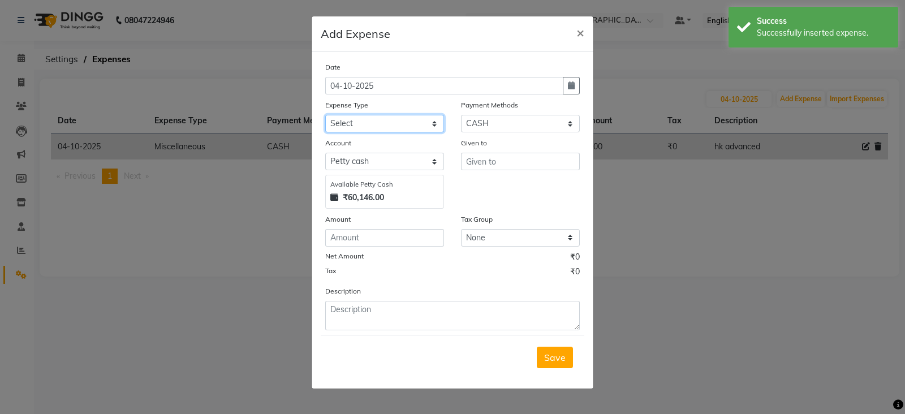
click at [397, 126] on select "Select Advance Salary Advertising and Marketing Expenses Bank charges Car maint…" at bounding box center [384, 124] width 119 height 18
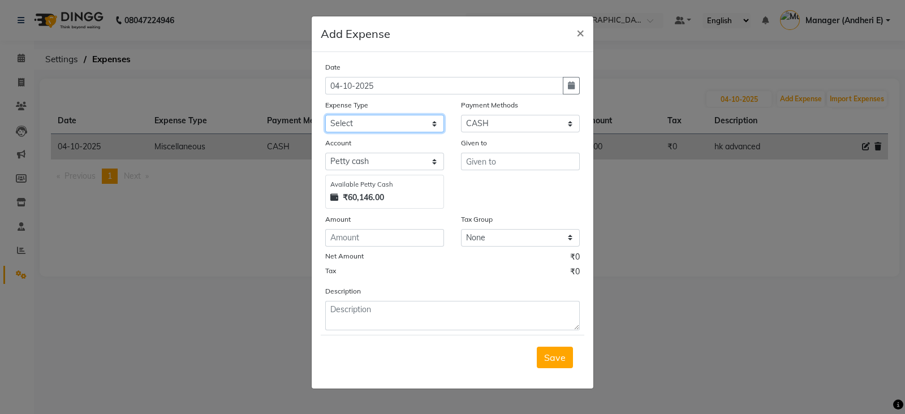
select select "21354"
click at [325, 116] on select "Select Advance Salary Advertising and Marketing Expenses Bank charges Car maint…" at bounding box center [384, 124] width 119 height 18
click at [511, 166] on input "text" at bounding box center [520, 162] width 119 height 18
type input "anmol"
click at [351, 243] on input "number" at bounding box center [384, 238] width 119 height 18
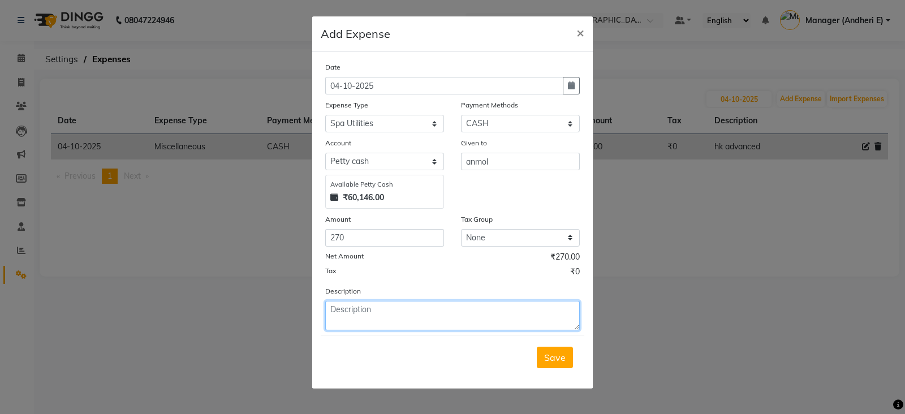
click at [344, 311] on textarea at bounding box center [452, 315] width 254 height 29
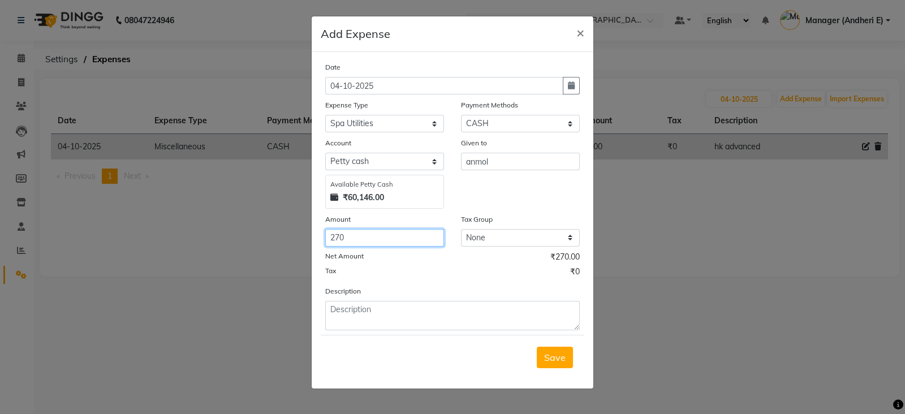
click at [356, 236] on input "270" at bounding box center [384, 238] width 119 height 18
type input "210"
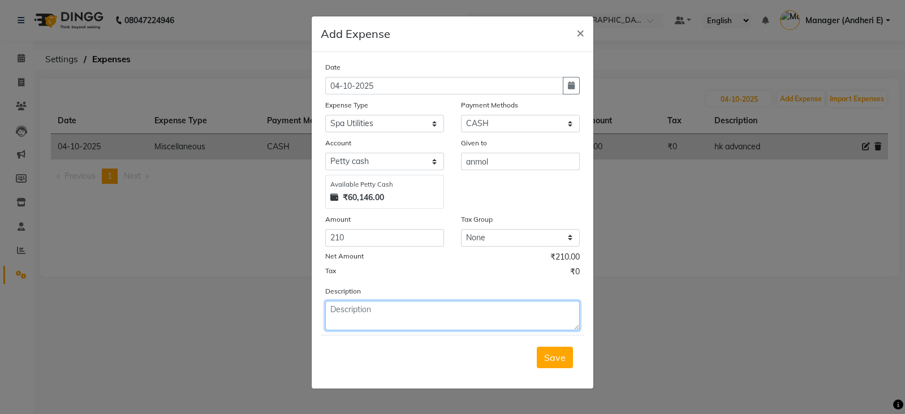
click at [352, 315] on textarea at bounding box center [452, 315] width 254 height 29
type textarea "tissue box, garbage bag, wifer"
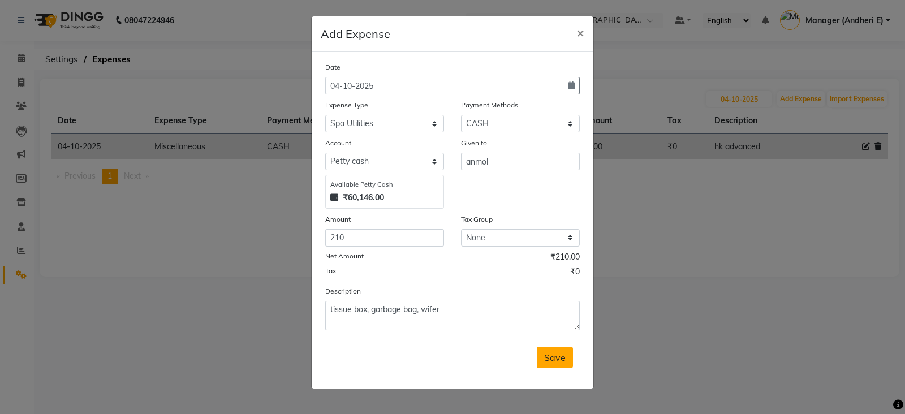
click at [555, 363] on span "Save" at bounding box center [554, 357] width 21 height 11
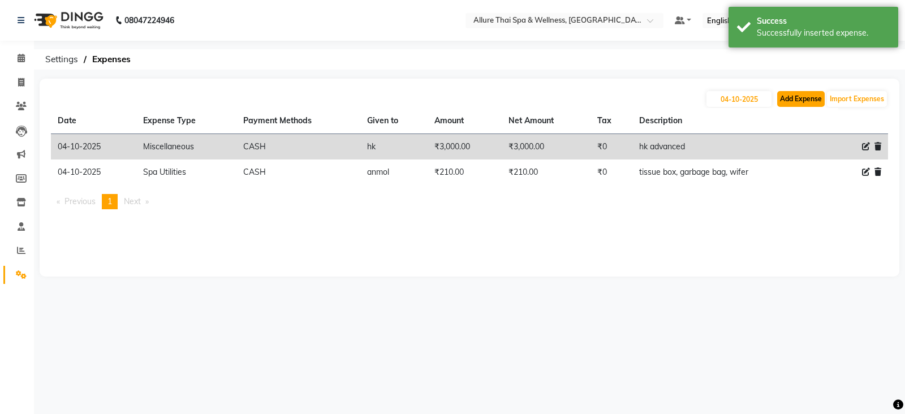
click at [806, 98] on button "Add Expense" at bounding box center [801, 99] width 48 height 16
select select "1"
select select "5881"
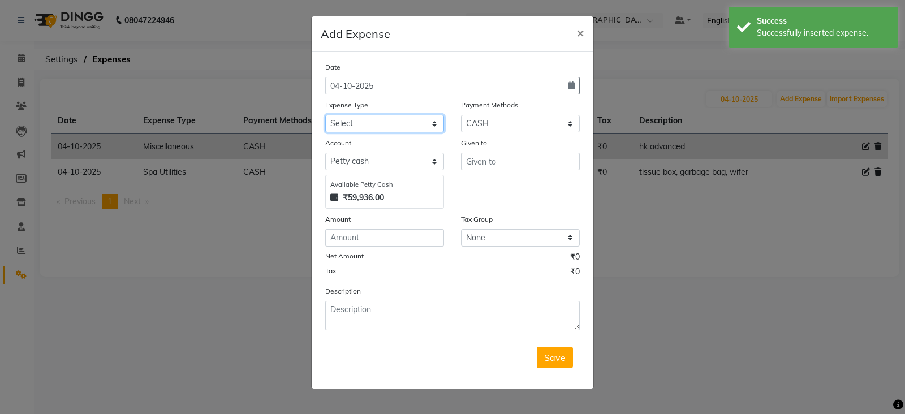
click at [401, 120] on select "Select Advance Salary Advertising and Marketing Expenses Bank charges Car maint…" at bounding box center [384, 124] width 119 height 18
select select "19829"
click at [325, 116] on select "Select Advance Salary Advertising and Marketing Expenses Bank charges Car maint…" at bounding box center [384, 124] width 119 height 18
click at [498, 168] on input "text" at bounding box center [520, 162] width 119 height 18
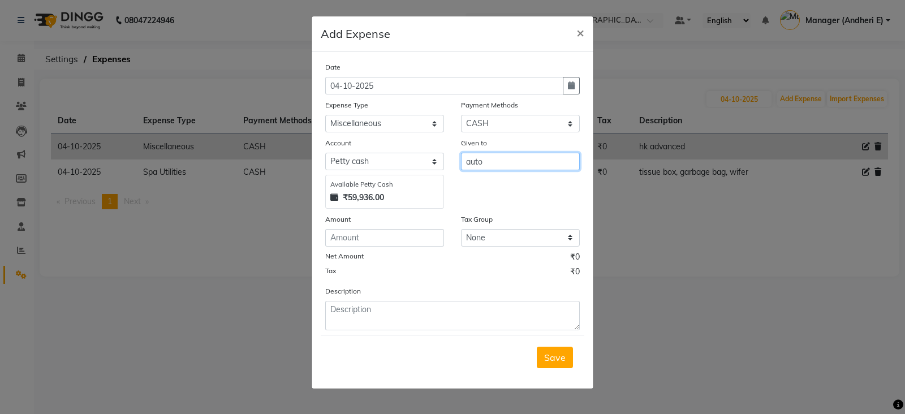
type input "auto"
click at [354, 239] on input "number" at bounding box center [384, 238] width 119 height 18
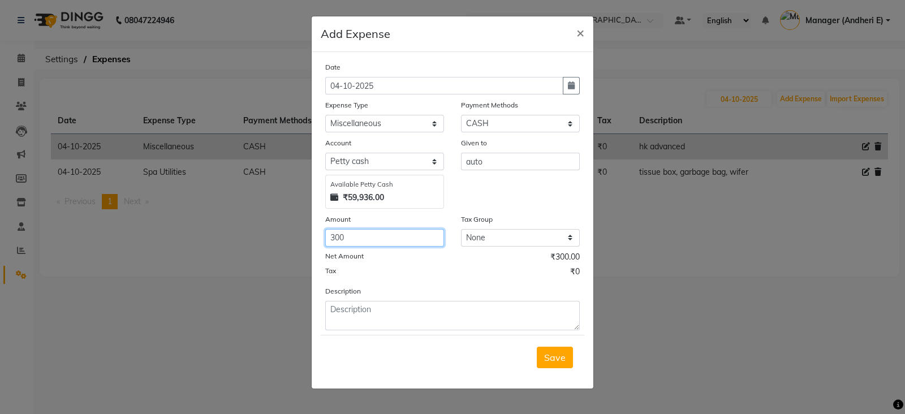
type input "300"
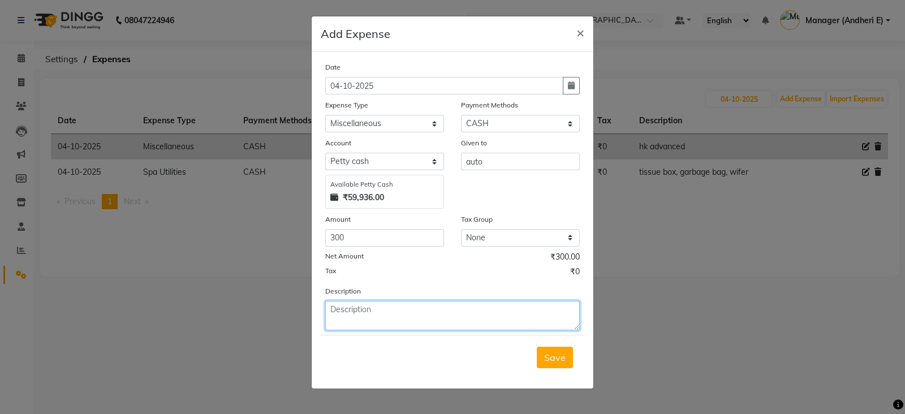
click at [366, 318] on textarea at bounding box center [452, 315] width 254 height 29
paste textarea "91 98921 39399"
type textarea "auto driver [PERSON_NAME] 91 98921 39399"
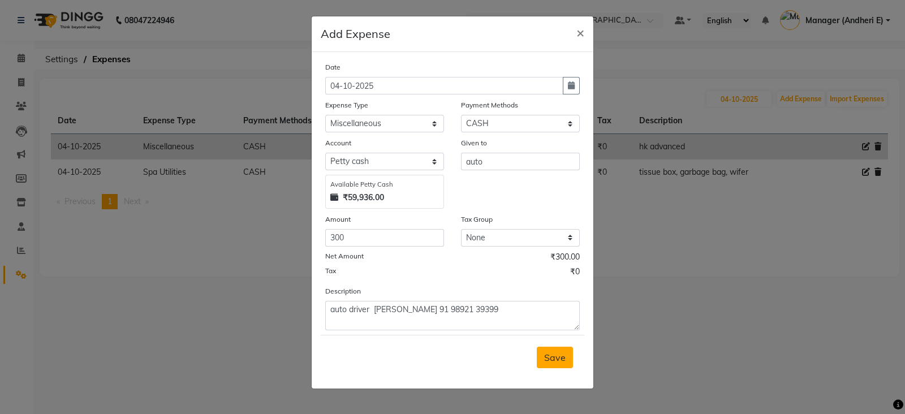
click at [569, 364] on button "Save" at bounding box center [555, 357] width 36 height 21
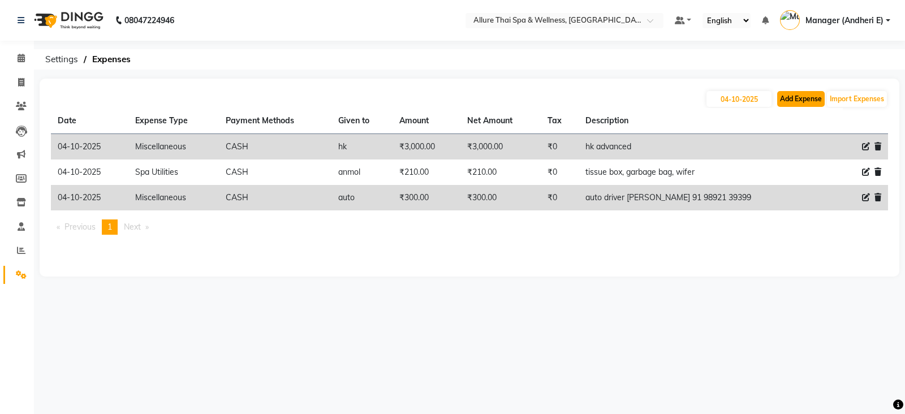
click at [797, 98] on button "Add Expense" at bounding box center [801, 99] width 48 height 16
select select "1"
select select "5881"
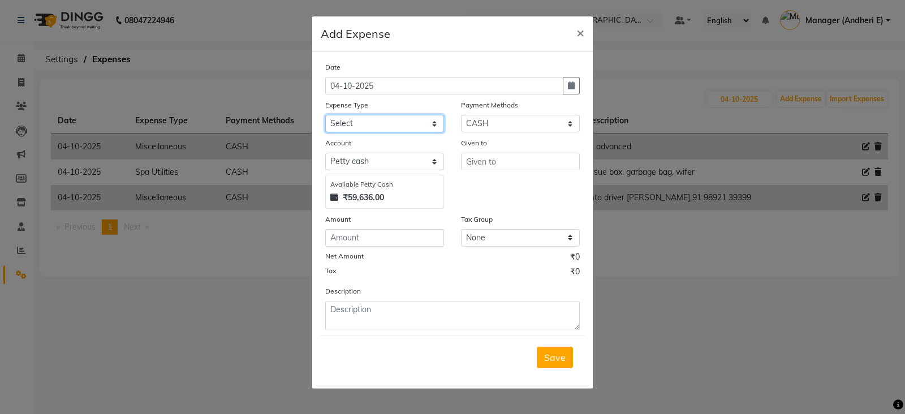
click at [404, 124] on select "Select Advance Salary Advertising and Marketing Expenses Bank charges Car maint…" at bounding box center [384, 124] width 119 height 18
select select "19837"
click at [325, 116] on select "Select Advance Salary Advertising and Marketing Expenses Bank charges Car maint…" at bounding box center [384, 124] width 119 height 18
click at [510, 163] on input "text" at bounding box center [520, 162] width 119 height 18
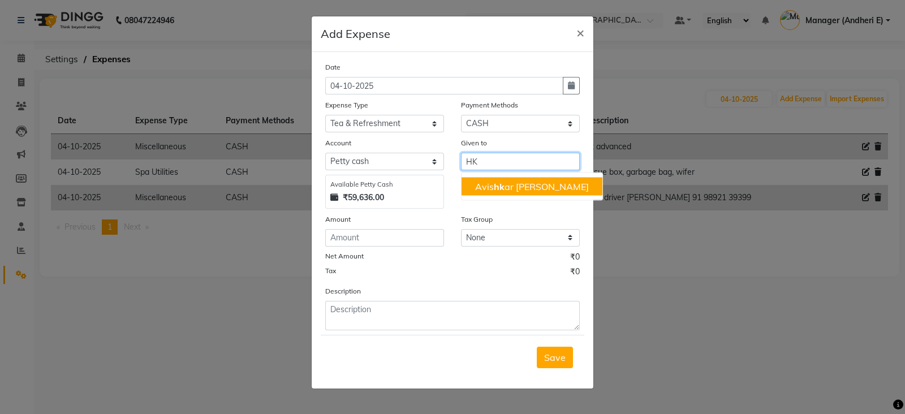
type input "HK"
click at [337, 241] on input "number" at bounding box center [384, 238] width 119 height 18
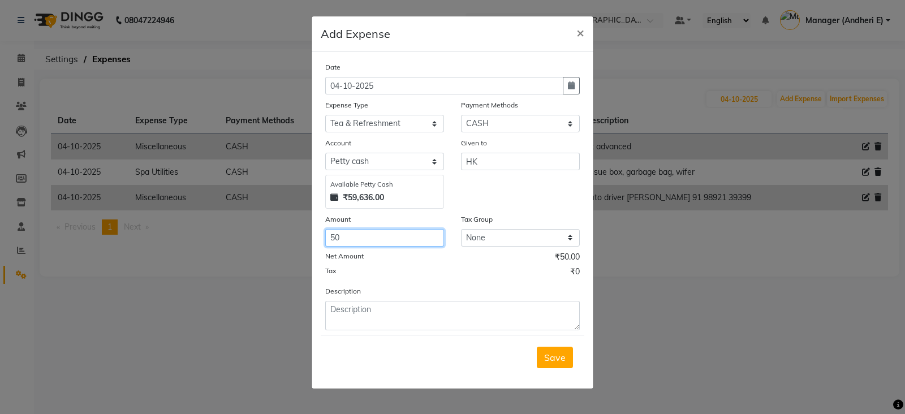
type input "50"
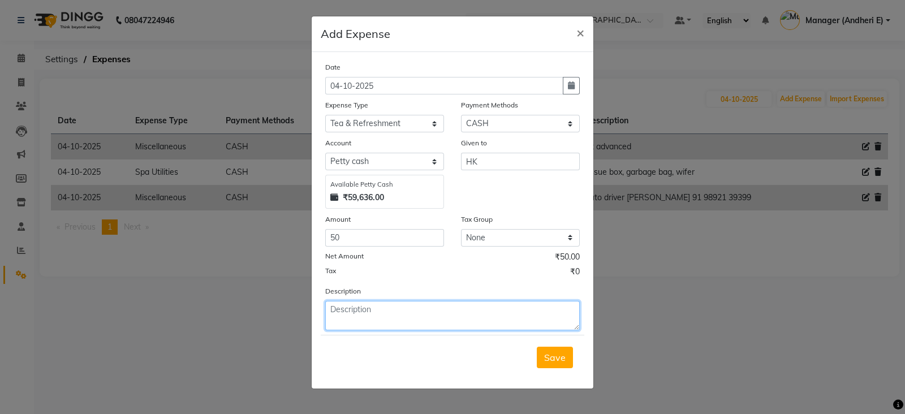
click at [360, 312] on textarea at bounding box center [452, 315] width 254 height 29
type textarea "COFFEE FOR GUST"
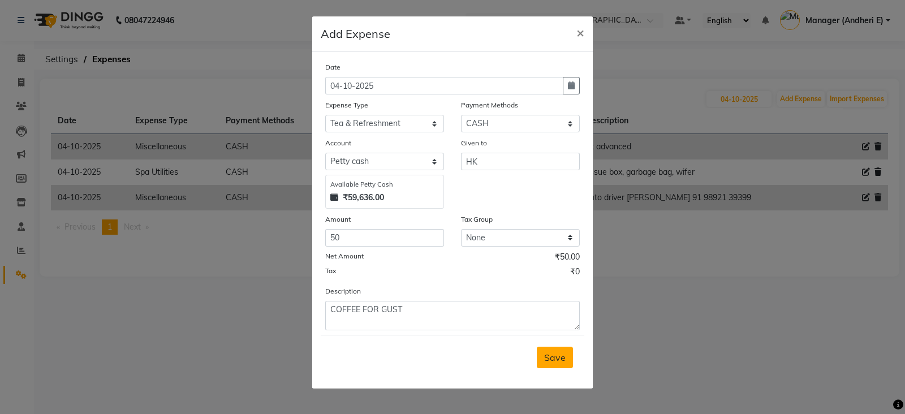
click at [549, 363] on span "Save" at bounding box center [554, 357] width 21 height 11
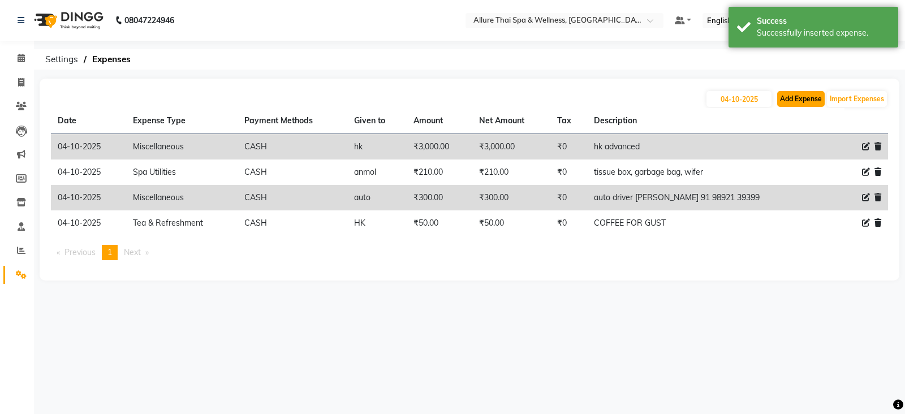
click at [804, 100] on button "Add Expense" at bounding box center [801, 99] width 48 height 16
select select "1"
select select "5881"
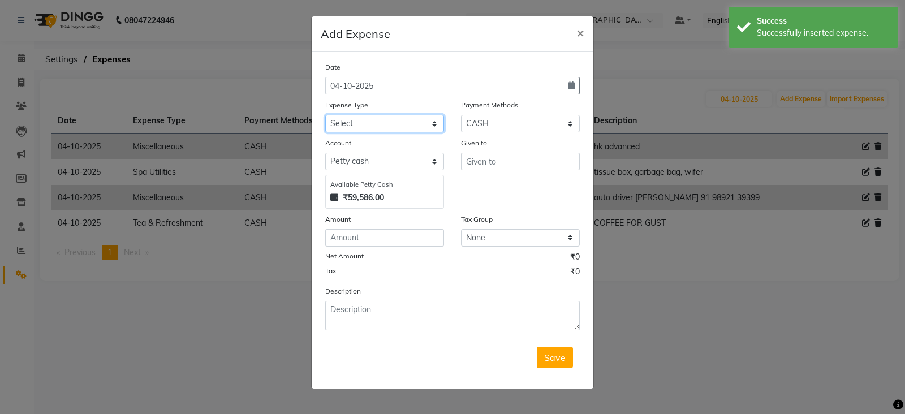
click at [386, 118] on select "Select Advance Salary Advertising and Marketing Expenses Bank charges Car maint…" at bounding box center [384, 124] width 119 height 18
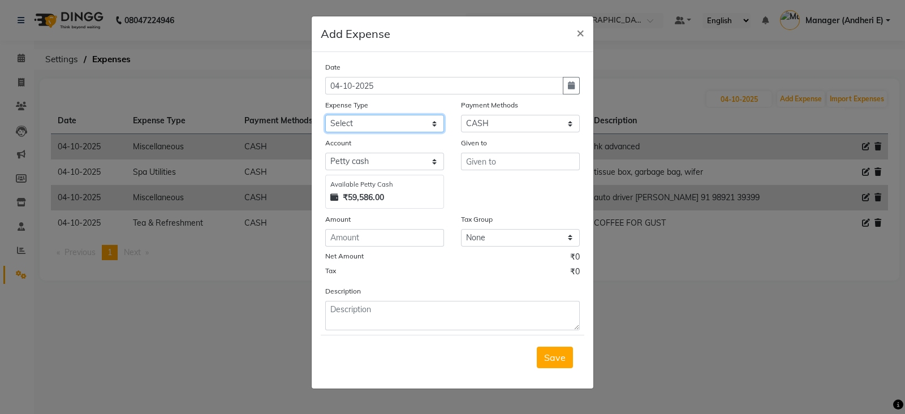
select select "19837"
click at [325, 116] on select "Select Advance Salary Advertising and Marketing Expenses Bank charges Car maint…" at bounding box center [384, 124] width 119 height 18
click at [485, 162] on input "text" at bounding box center [520, 162] width 119 height 18
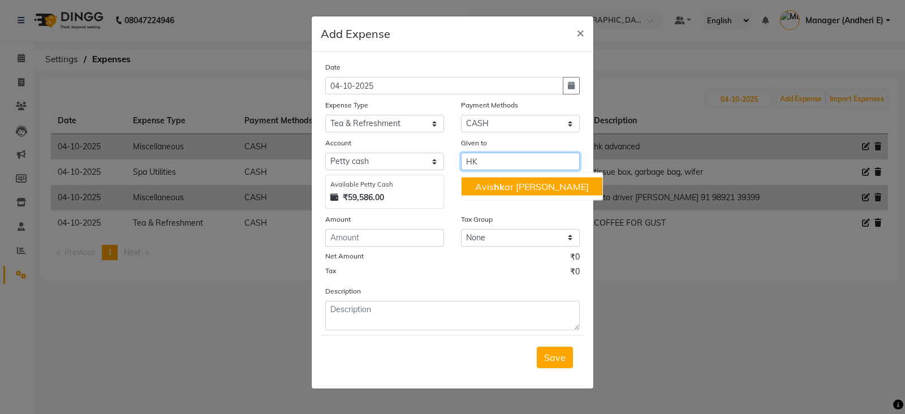
type input "HK"
click at [349, 239] on input "number" at bounding box center [384, 238] width 119 height 18
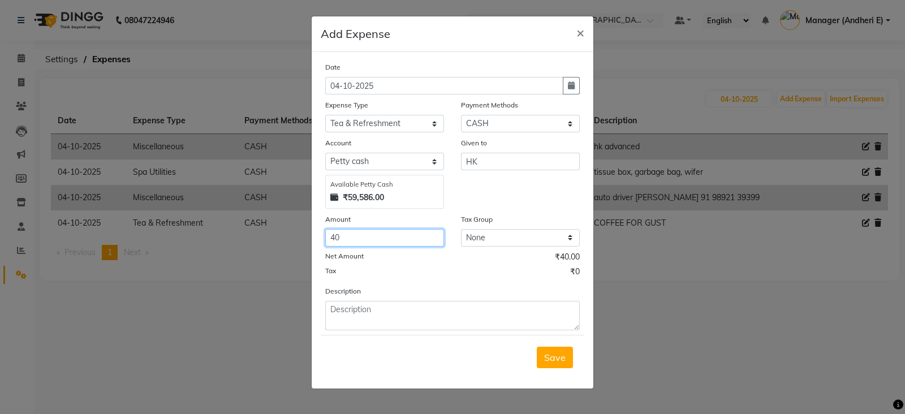
type input "40"
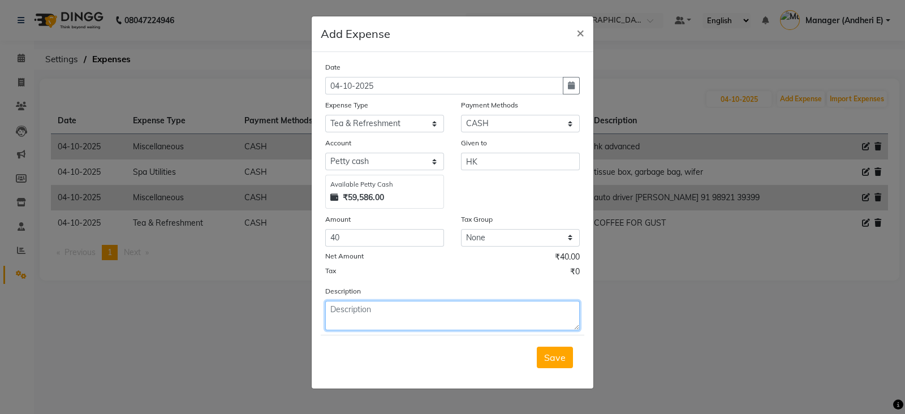
click at [359, 314] on textarea at bounding box center [452, 315] width 254 height 29
type textarea "TEA"
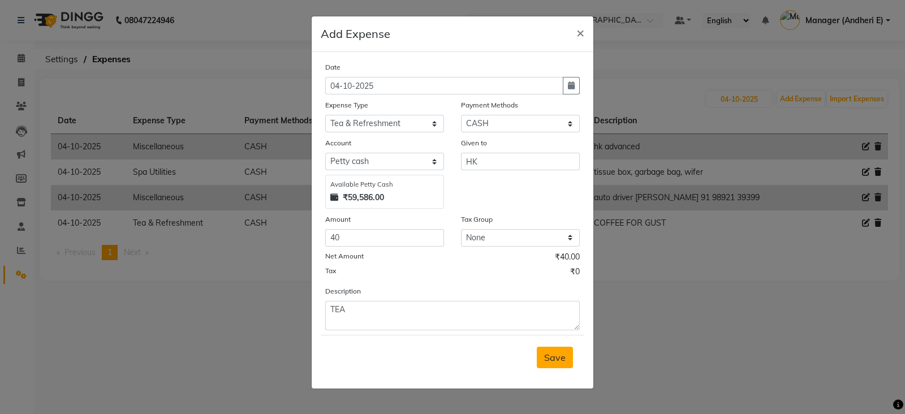
click at [554, 355] on span "Save" at bounding box center [554, 357] width 21 height 11
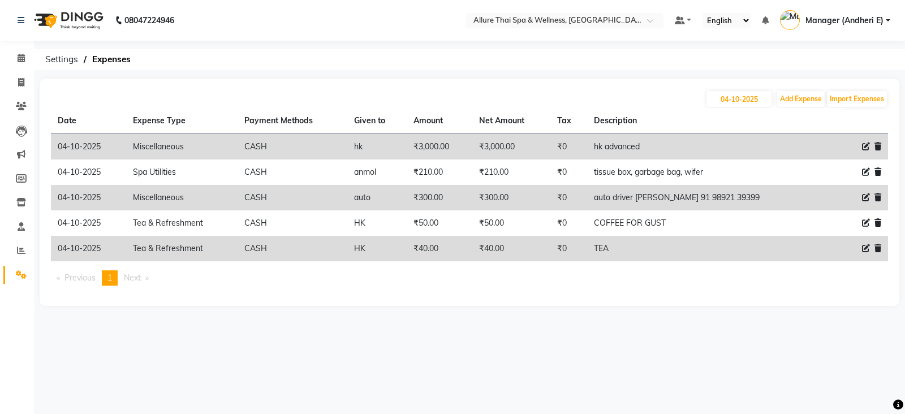
click at [867, 147] on icon at bounding box center [866, 147] width 8 height 8
select select "19829"
select select "1"
select select "5881"
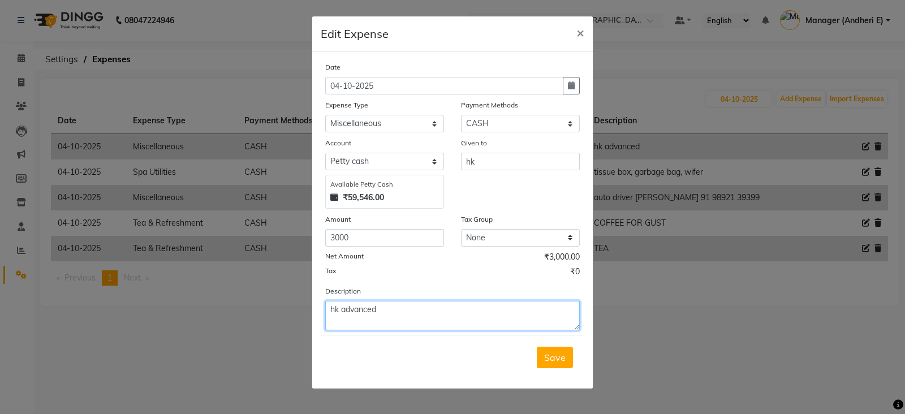
click at [337, 312] on textarea "hk advanced" at bounding box center [452, 315] width 254 height 29
type textarea "HOUSE KEEPING advanced"
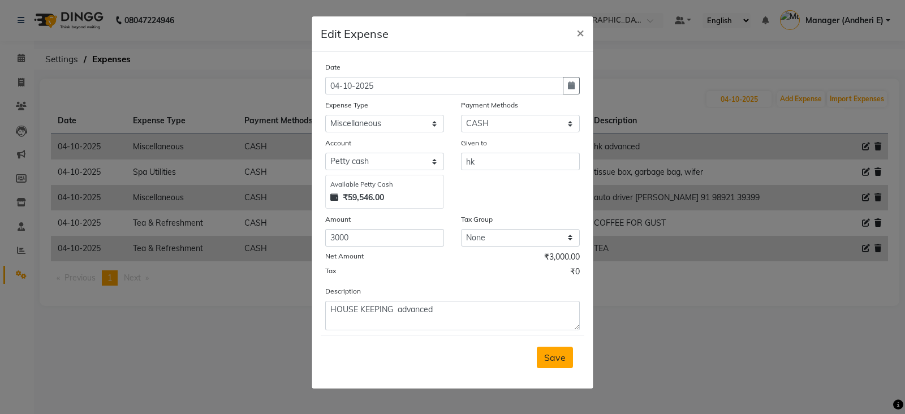
click at [560, 361] on span "Save" at bounding box center [554, 357] width 21 height 11
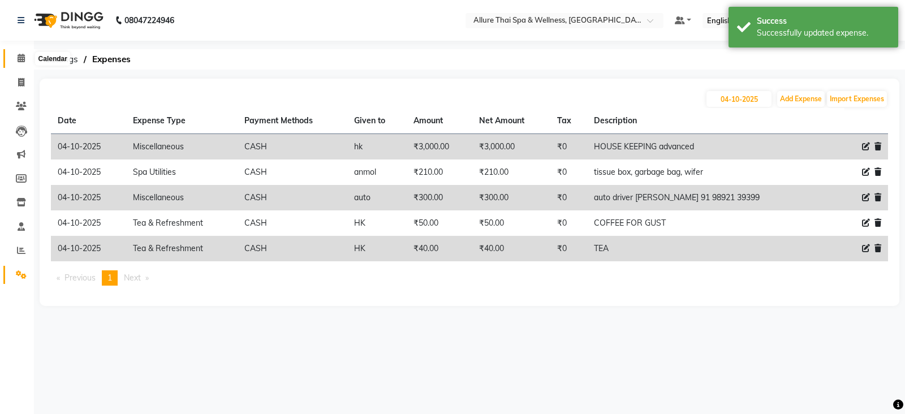
click at [19, 56] on icon at bounding box center [21, 58] width 7 height 8
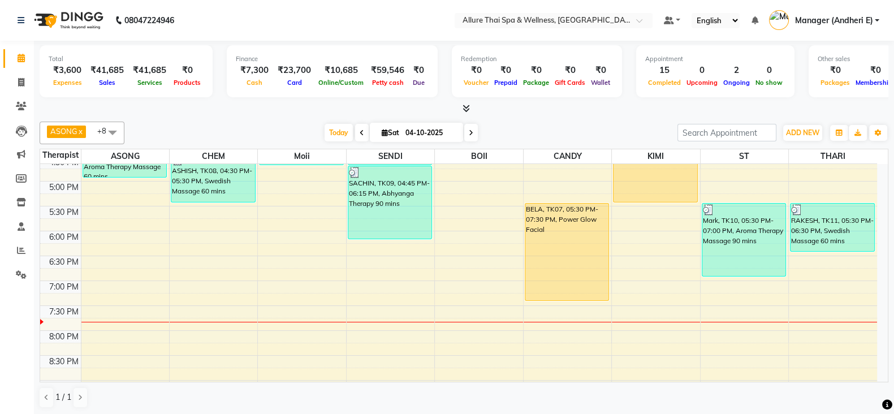
scroll to position [385, 0]
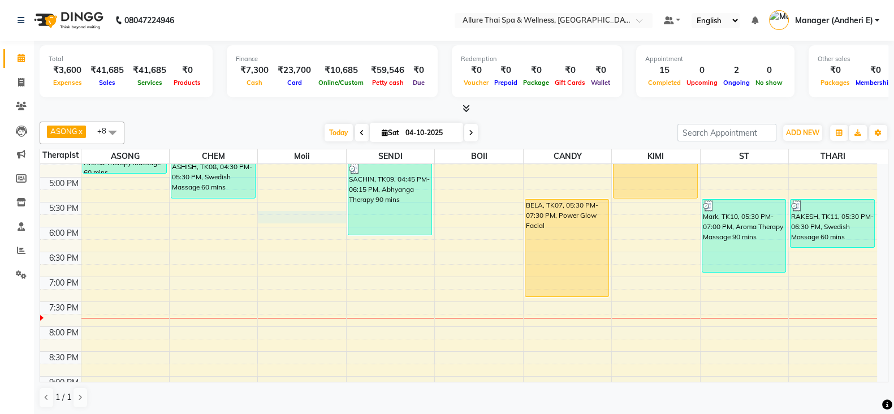
click at [305, 218] on div "9:00 AM 9:30 AM 10:00 AM 10:30 AM 11:00 AM 11:30 AM 12:00 PM 12:30 PM 1:00 PM 1…" at bounding box center [458, 152] width 837 height 746
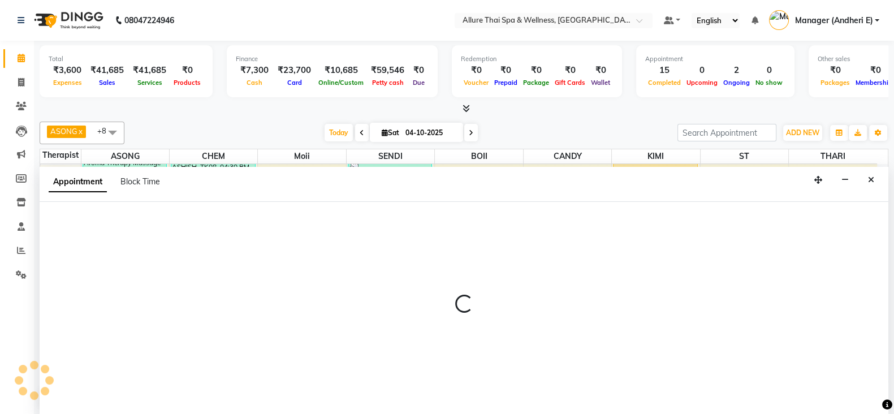
scroll to position [1, 0]
select select "74654"
select select "1065"
select select "tentative"
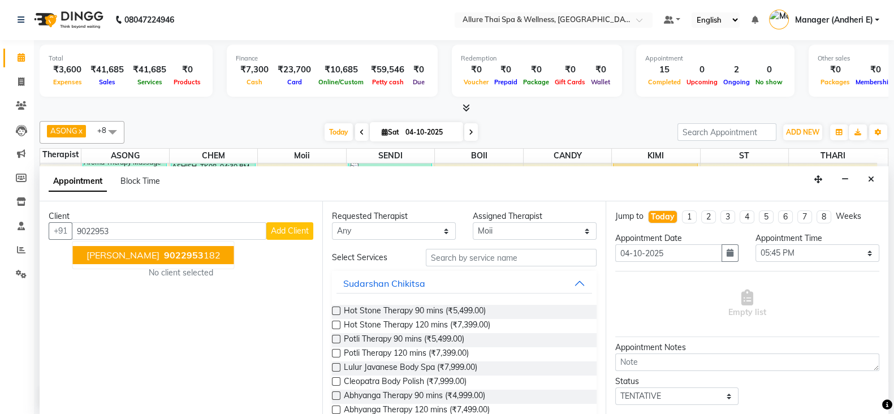
click at [173, 256] on ngb-highlight "9022953 182" at bounding box center [191, 254] width 59 height 11
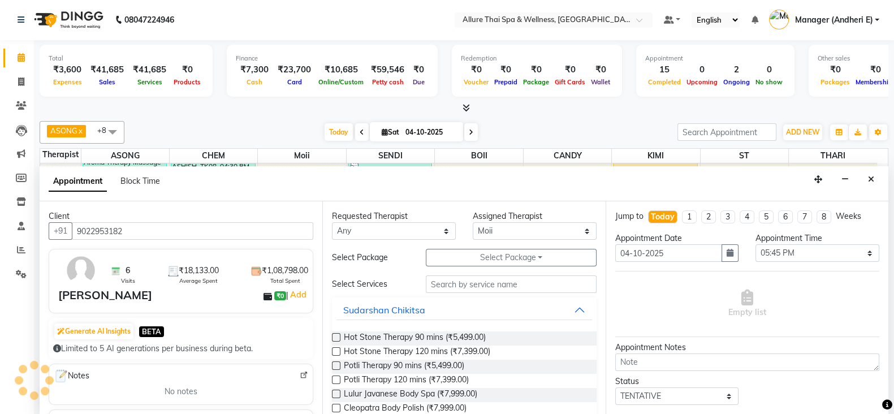
type input "9022953182"
click at [404, 228] on select "Any ASONG [PERSON_NAME] BOII CANDY CHEM [PERSON_NAME] Moii SENDI ST THARI" at bounding box center [394, 231] width 124 height 18
select select "74654"
click at [332, 222] on select "Any ASONG [PERSON_NAME] BOII CANDY CHEM [PERSON_NAME] Moii SENDI ST THARI" at bounding box center [394, 231] width 124 height 18
click at [468, 287] on input "text" at bounding box center [511, 284] width 171 height 18
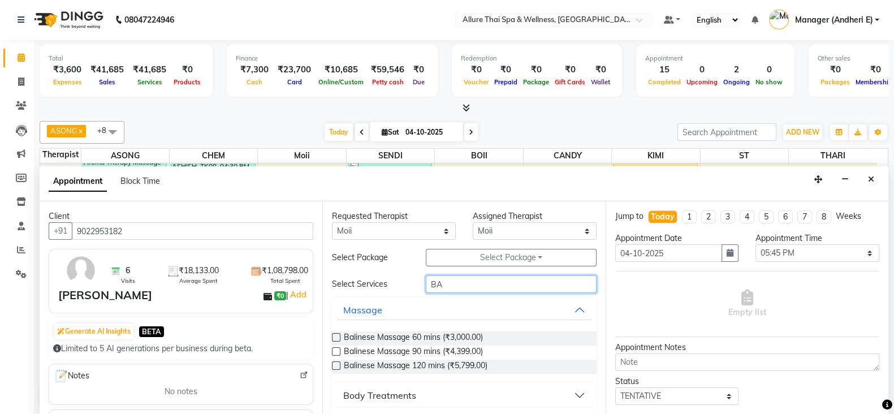
type input "BA"
click at [336, 348] on label at bounding box center [336, 351] width 8 height 8
click at [336, 349] on input "checkbox" at bounding box center [335, 352] width 7 height 7
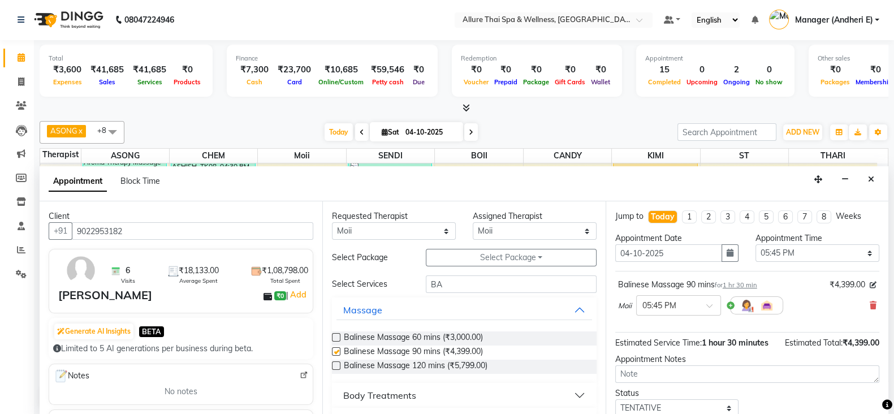
checkbox input "false"
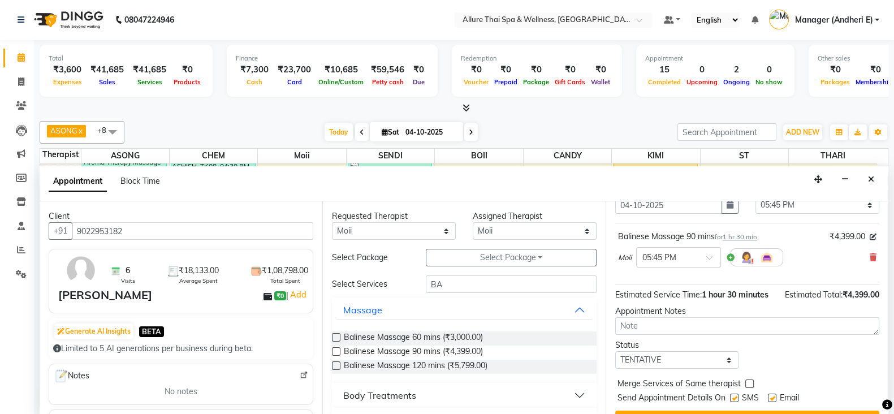
scroll to position [84, 0]
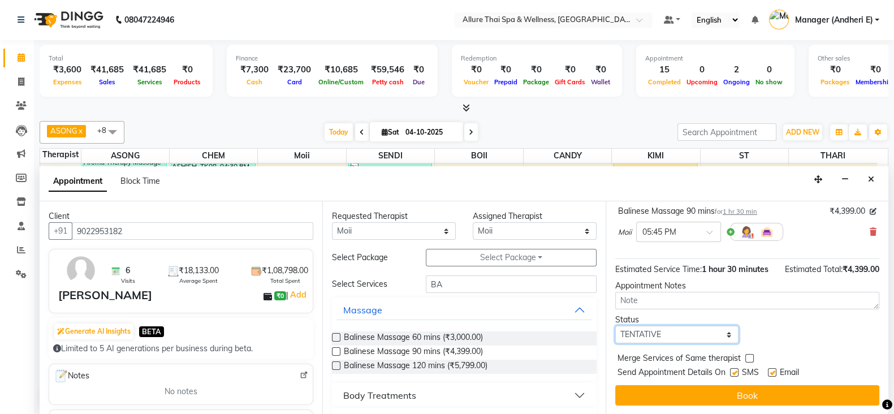
click at [673, 336] on select "Select TENTATIVE CONFIRM CHECK-IN UPCOMING" at bounding box center [677, 335] width 124 height 18
select select "confirm booking"
click at [615, 326] on select "Select TENTATIVE CONFIRM CHECK-IN UPCOMING" at bounding box center [677, 335] width 124 height 18
click at [737, 369] on label at bounding box center [734, 372] width 8 height 8
click at [737, 370] on input "checkbox" at bounding box center [733, 373] width 7 height 7
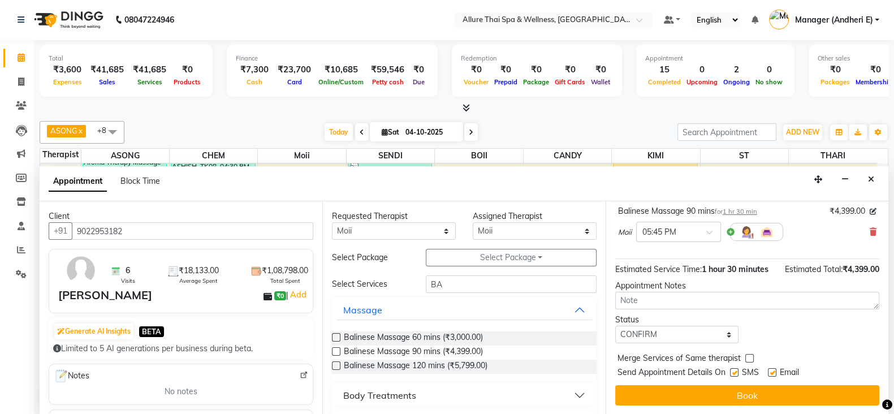
checkbox input "false"
click at [772, 370] on label at bounding box center [772, 372] width 8 height 8
click at [772, 370] on input "checkbox" at bounding box center [771, 373] width 7 height 7
checkbox input "false"
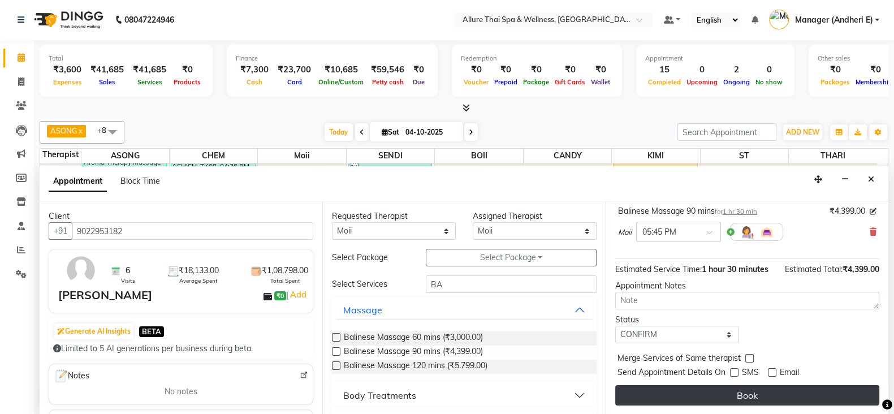
click at [746, 397] on button "Book" at bounding box center [747, 395] width 264 height 20
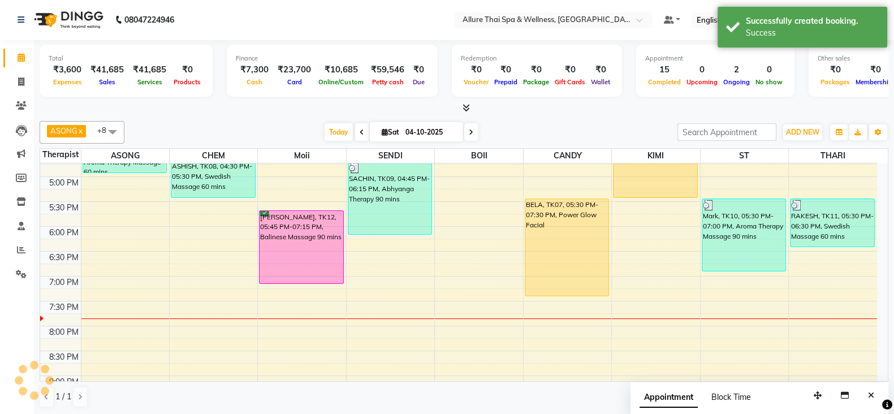
scroll to position [0, 0]
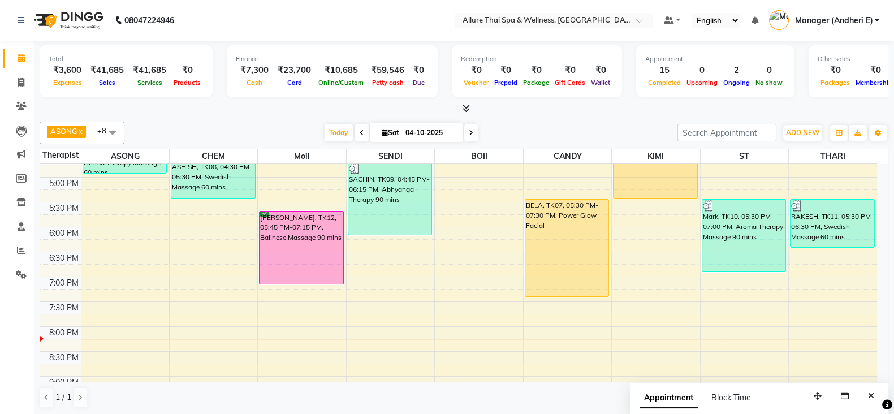
click at [473, 339] on div at bounding box center [479, 339] width 88 height 1
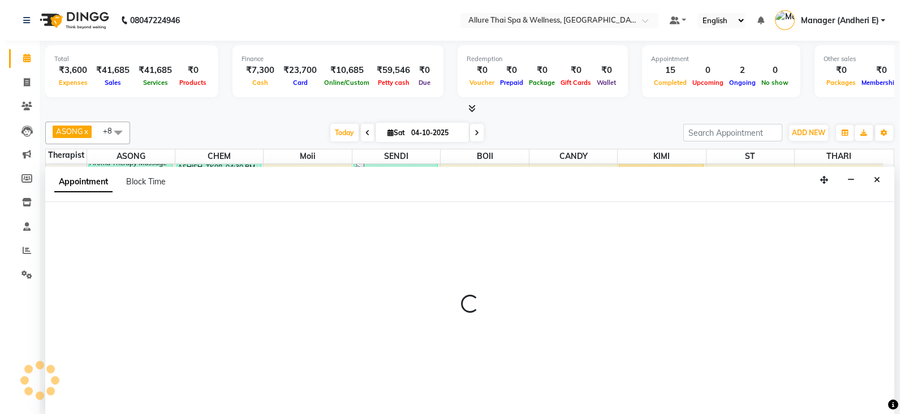
scroll to position [1, 0]
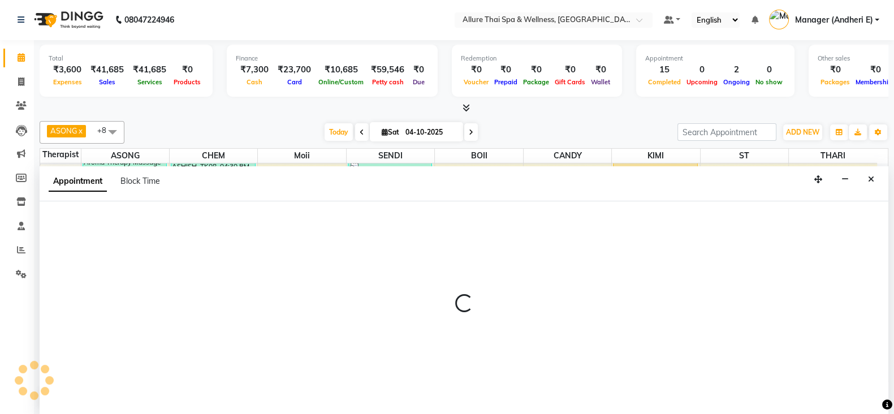
select select "89381"
select select "1215"
select select "tentative"
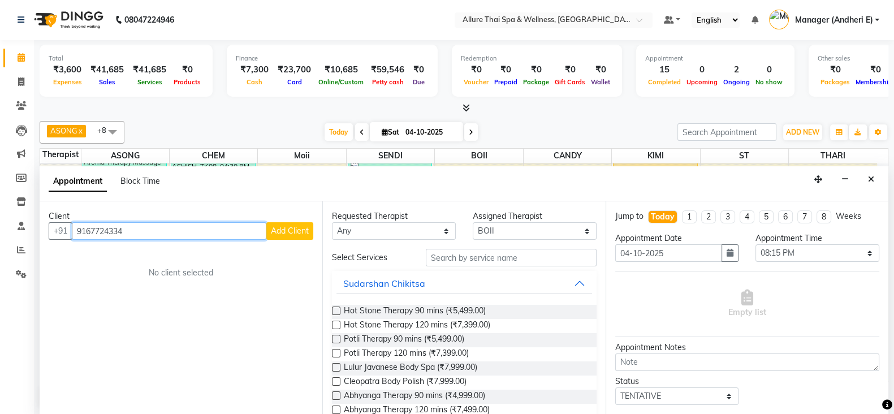
type input "9167724334"
click at [301, 226] on span "Add Client" at bounding box center [290, 231] width 38 height 10
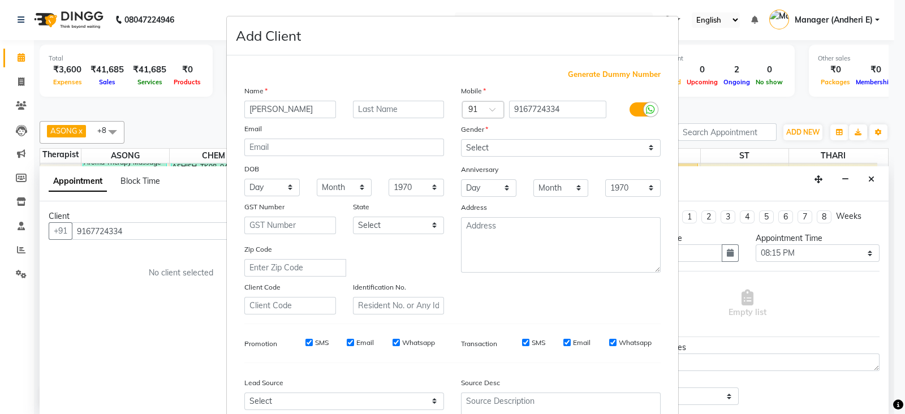
type input "[PERSON_NAME]"
click at [513, 151] on select "Select [DEMOGRAPHIC_DATA] [DEMOGRAPHIC_DATA] Other Prefer Not To Say" at bounding box center [561, 148] width 200 height 18
select select "[DEMOGRAPHIC_DATA]"
click at [461, 140] on select "Select [DEMOGRAPHIC_DATA] [DEMOGRAPHIC_DATA] Other Prefer Not To Say" at bounding box center [561, 148] width 200 height 18
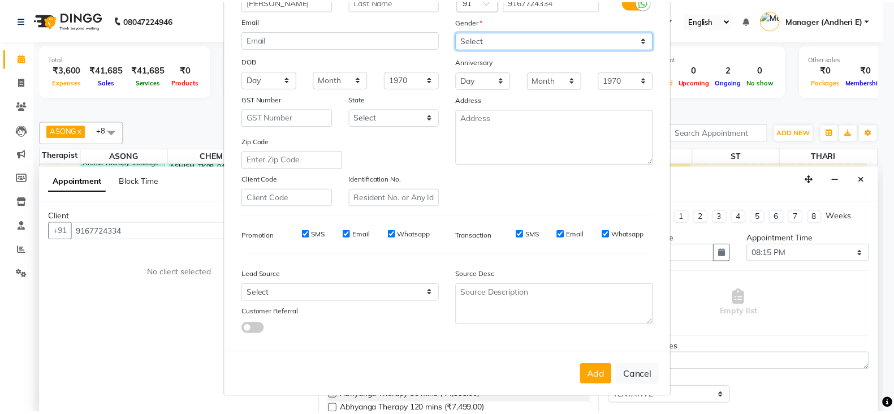
scroll to position [114, 0]
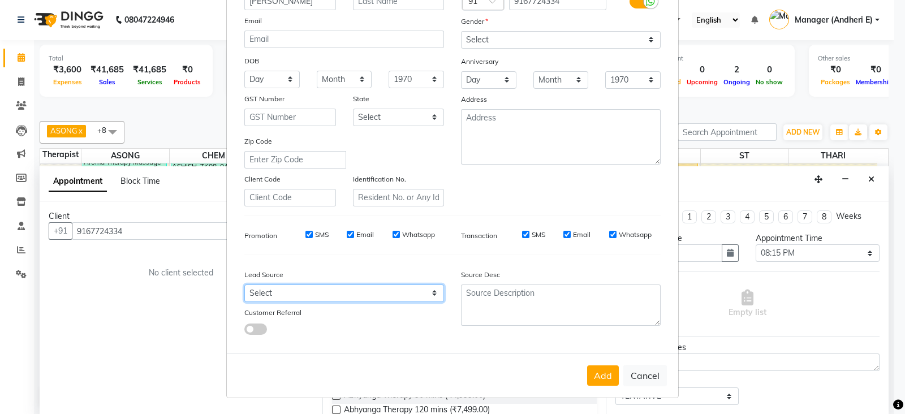
click at [345, 290] on select "Select Walk-in Referral Friend Advertisement Facebook JustDial Google Other Web…" at bounding box center [344, 293] width 200 height 18
select select "47842"
click at [244, 284] on select "Select Walk-in Referral Friend Advertisement Facebook JustDial Google Other Web…" at bounding box center [344, 293] width 200 height 18
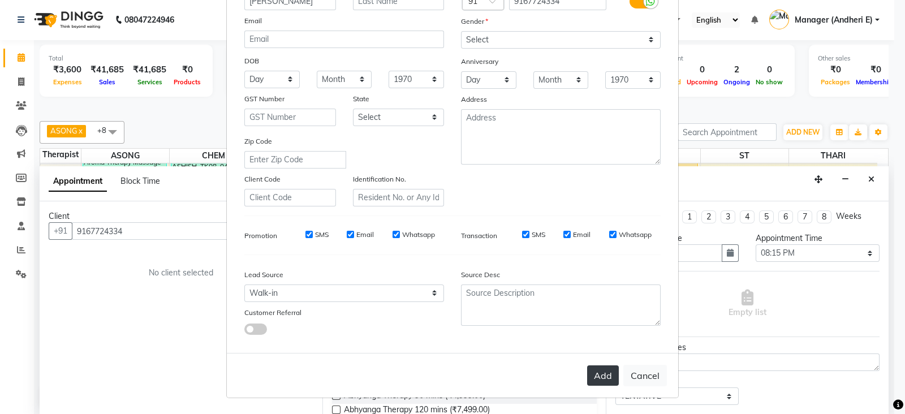
click at [601, 377] on button "Add" at bounding box center [603, 375] width 32 height 20
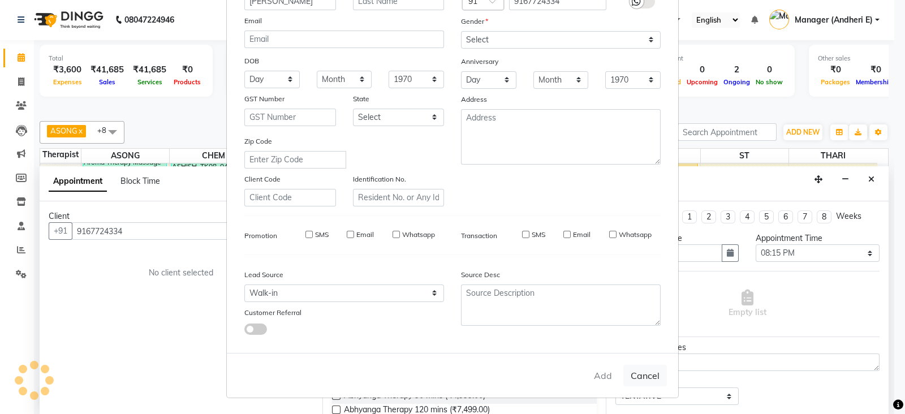
select select
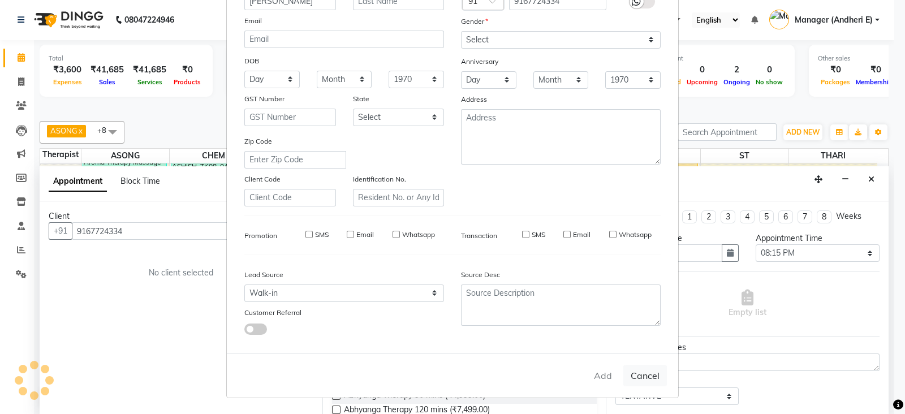
select select
checkbox input "false"
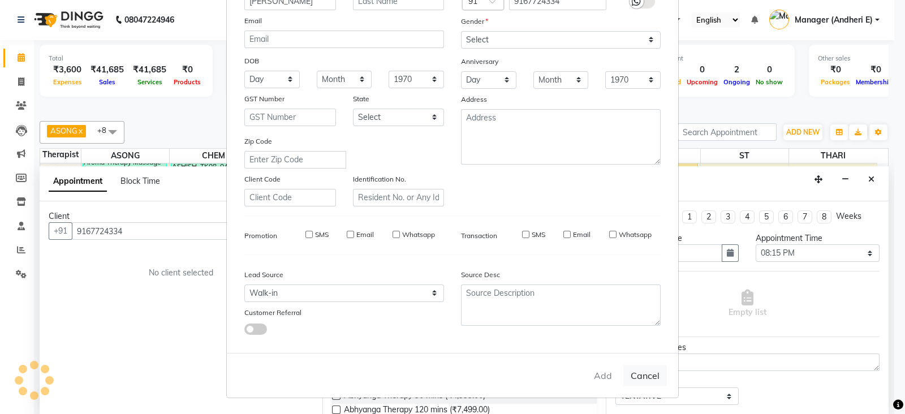
checkbox input "false"
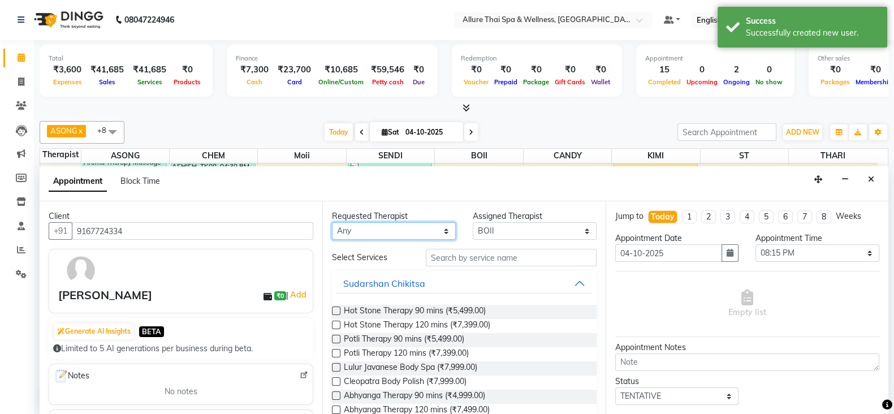
click at [376, 225] on select "Any ASONG [PERSON_NAME] BOII CANDY CHEM [PERSON_NAME] Moii SENDI ST THARI" at bounding box center [394, 231] width 124 height 18
select select "89381"
click at [332, 222] on select "Any ASONG [PERSON_NAME] BOII CANDY CHEM [PERSON_NAME] Moii SENDI ST THARI" at bounding box center [394, 231] width 124 height 18
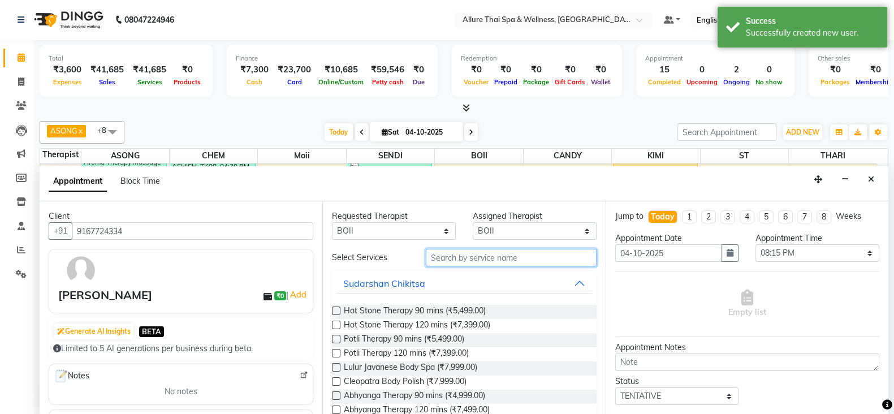
click at [489, 263] on input "text" at bounding box center [511, 258] width 171 height 18
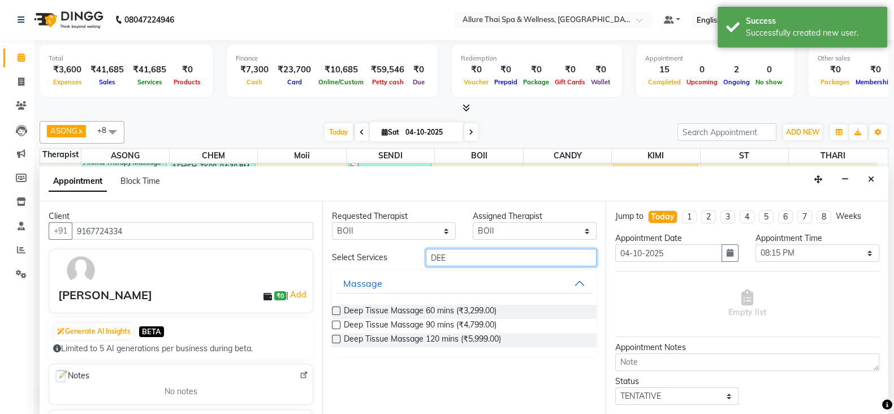
type input "DEE"
click at [335, 310] on label at bounding box center [336, 311] width 8 height 8
click at [335, 310] on input "checkbox" at bounding box center [335, 311] width 7 height 7
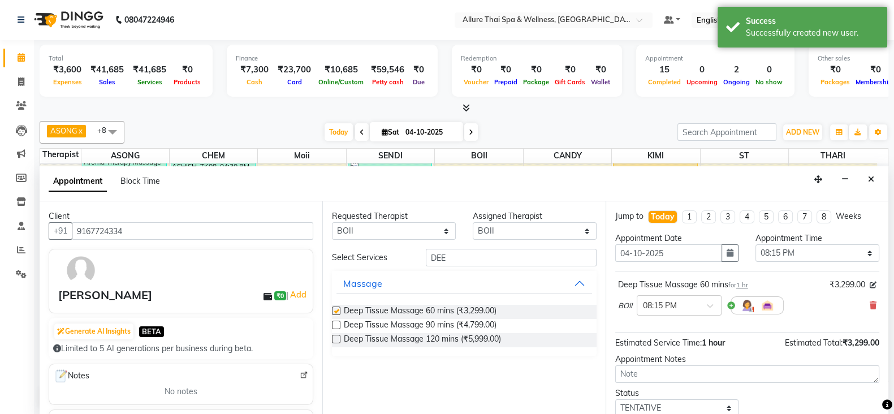
checkbox input "false"
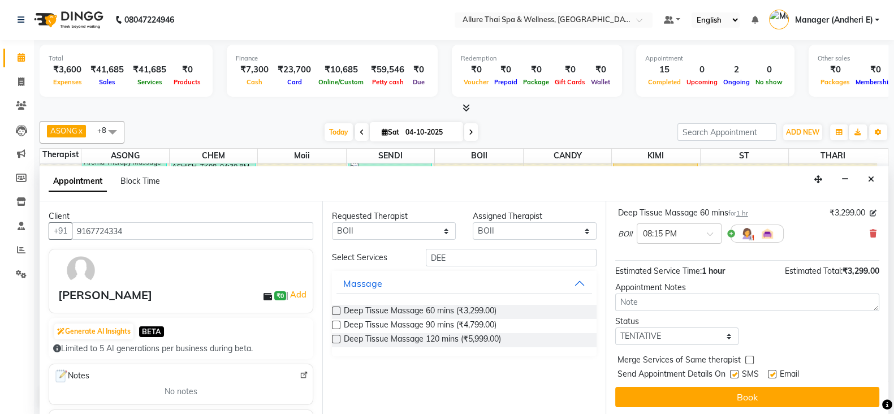
scroll to position [72, 0]
click at [686, 327] on select "Select TENTATIVE CONFIRM CHECK-IN UPCOMING" at bounding box center [677, 336] width 124 height 18
select select "check-in"
click at [615, 327] on select "Select TENTATIVE CONFIRM CHECK-IN UPCOMING" at bounding box center [677, 336] width 124 height 18
click at [736, 369] on label at bounding box center [734, 373] width 8 height 8
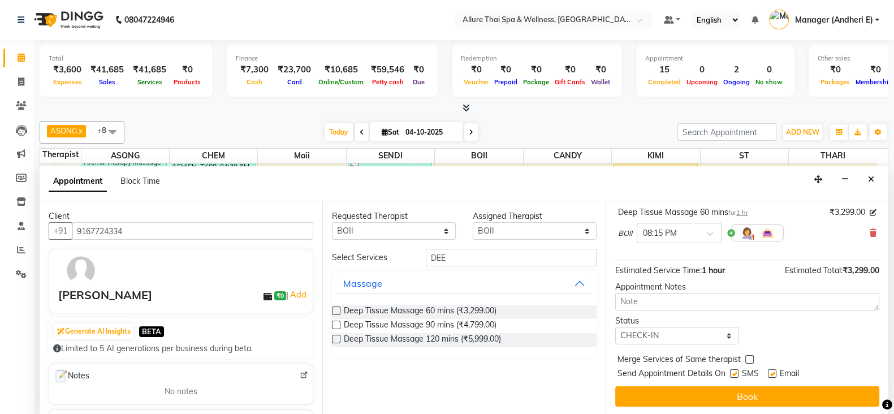
click at [736, 371] on input "checkbox" at bounding box center [733, 374] width 7 height 7
checkbox input "false"
click at [776, 370] on div "Email" at bounding box center [788, 375] width 40 height 14
click at [772, 372] on label at bounding box center [772, 373] width 8 height 8
click at [772, 372] on input "checkbox" at bounding box center [771, 374] width 7 height 7
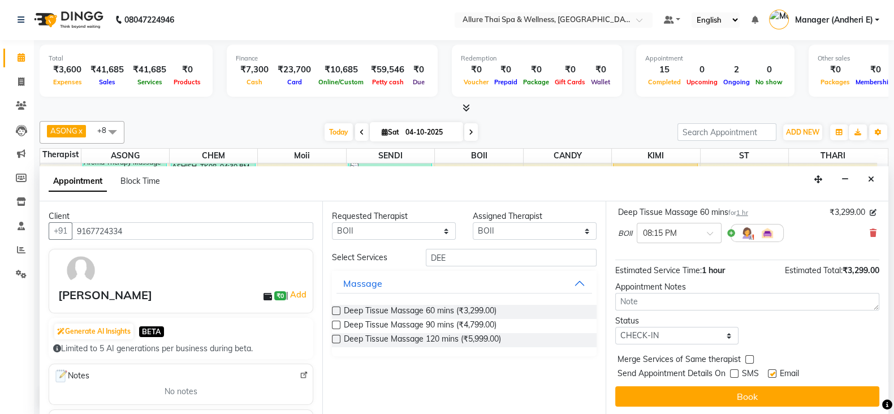
checkbox input "false"
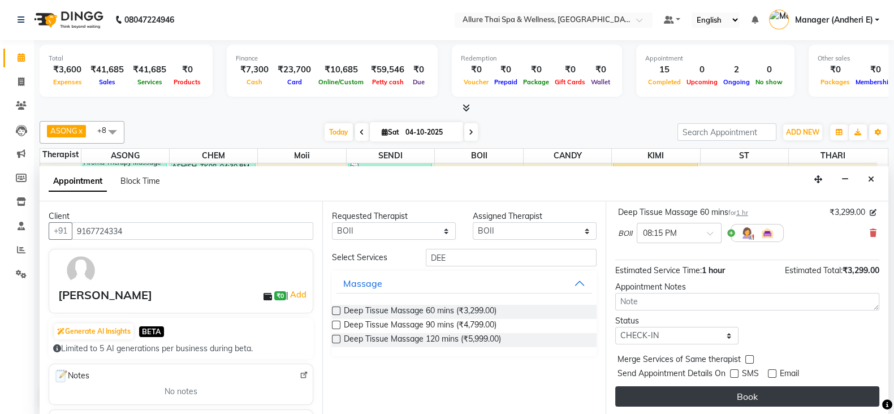
click at [748, 392] on button "Book" at bounding box center [747, 396] width 264 height 20
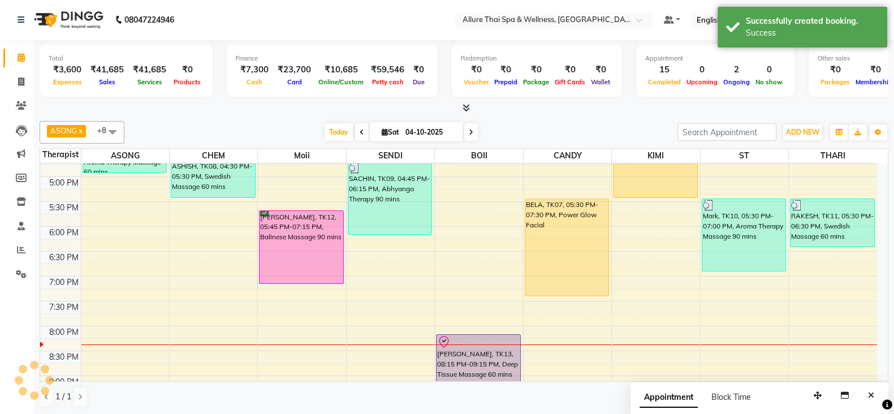
scroll to position [0, 0]
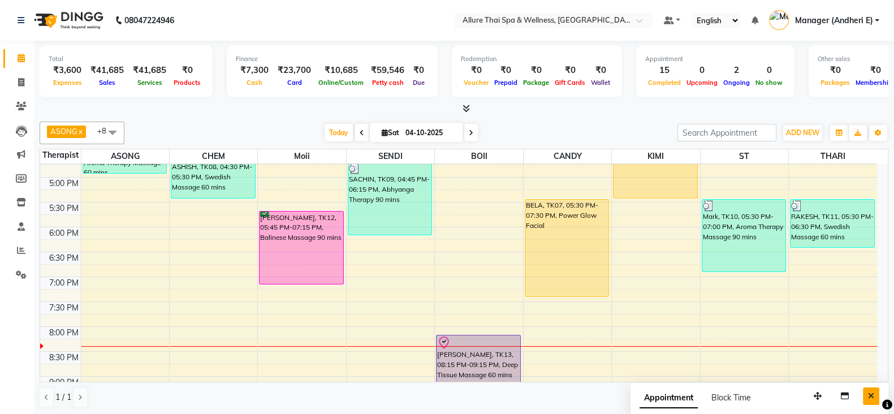
click at [878, 395] on button "Close" at bounding box center [871, 396] width 16 height 18
